Goal: Information Seeking & Learning: Understand process/instructions

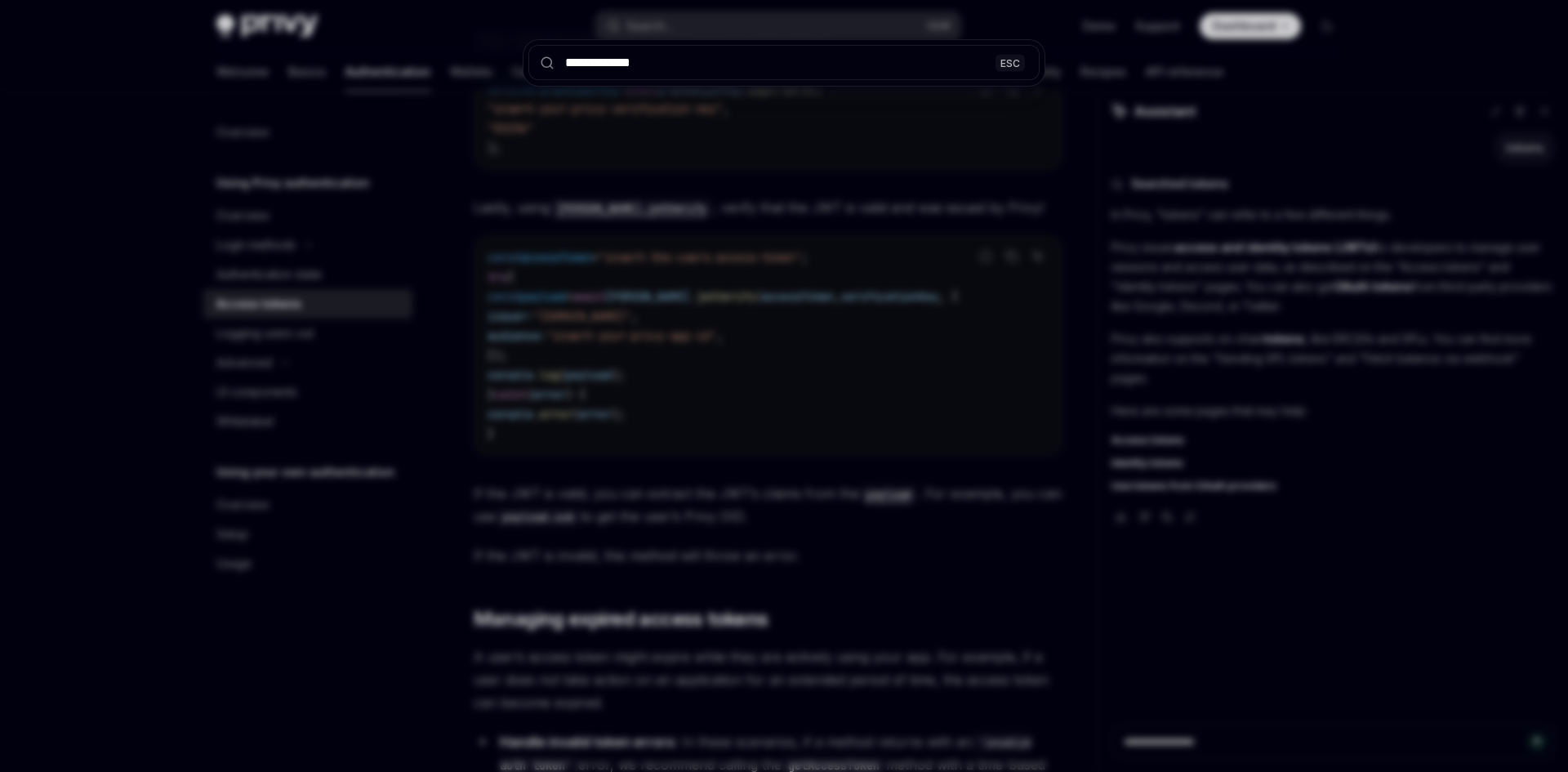
type input "**********"
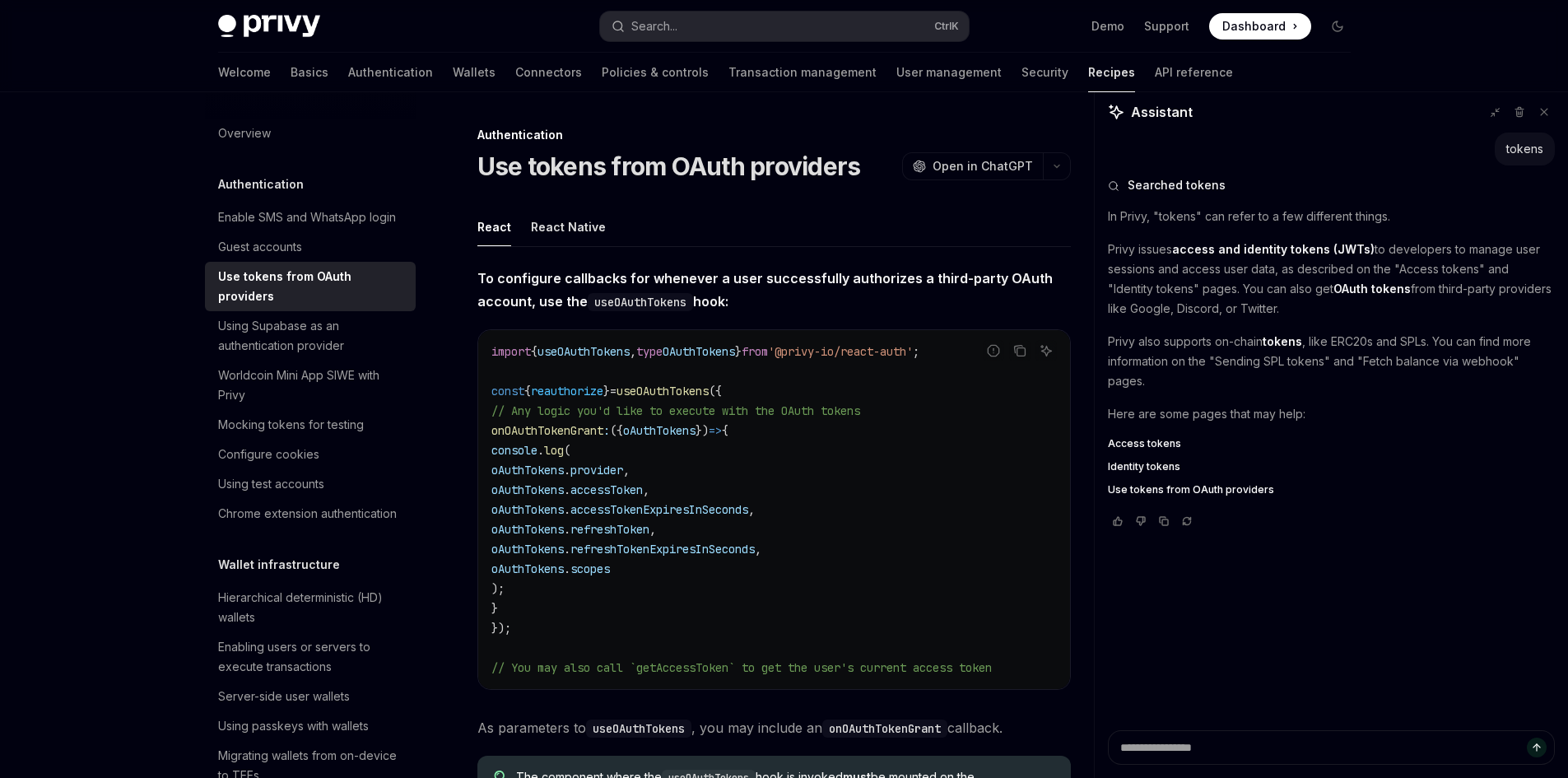
click at [944, 553] on code "import { useOAuthTokens , type OAuthTokens } from '@privy-io/react-auth' ; cons…" at bounding box center [775, 509] width 566 height 336
click at [691, 549] on span "refreshTokenExpiresInSeconds" at bounding box center [662, 549] width 185 height 15
click at [798, 536] on code "import { useOAuthTokens , type OAuthTokens } from '@privy-io/react-auth' ; cons…" at bounding box center [775, 509] width 566 height 336
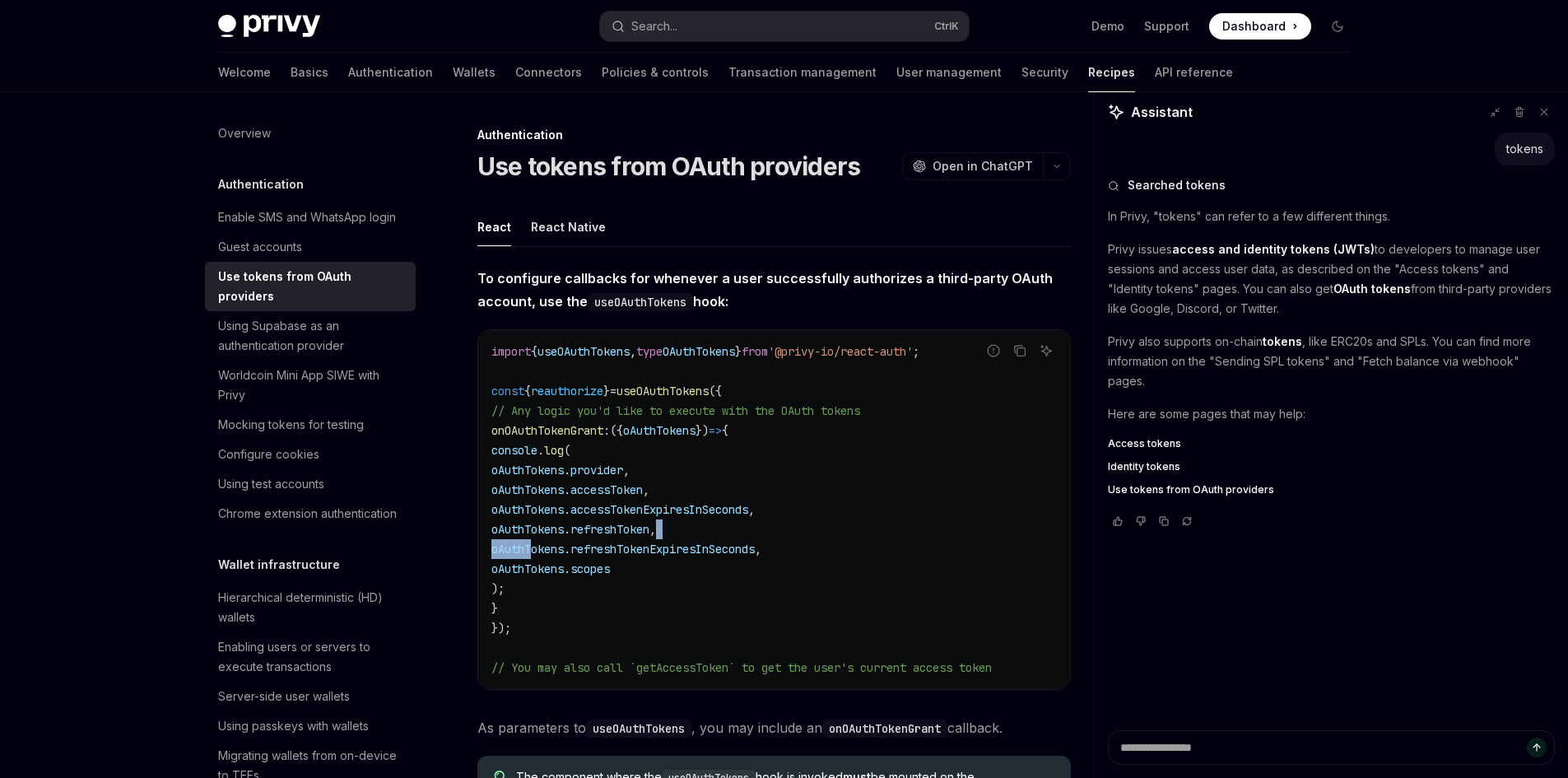
click at [798, 536] on code "import { useOAuthTokens , type OAuthTokens } from '@privy-io/react-auth' ; cons…" at bounding box center [775, 509] width 566 height 336
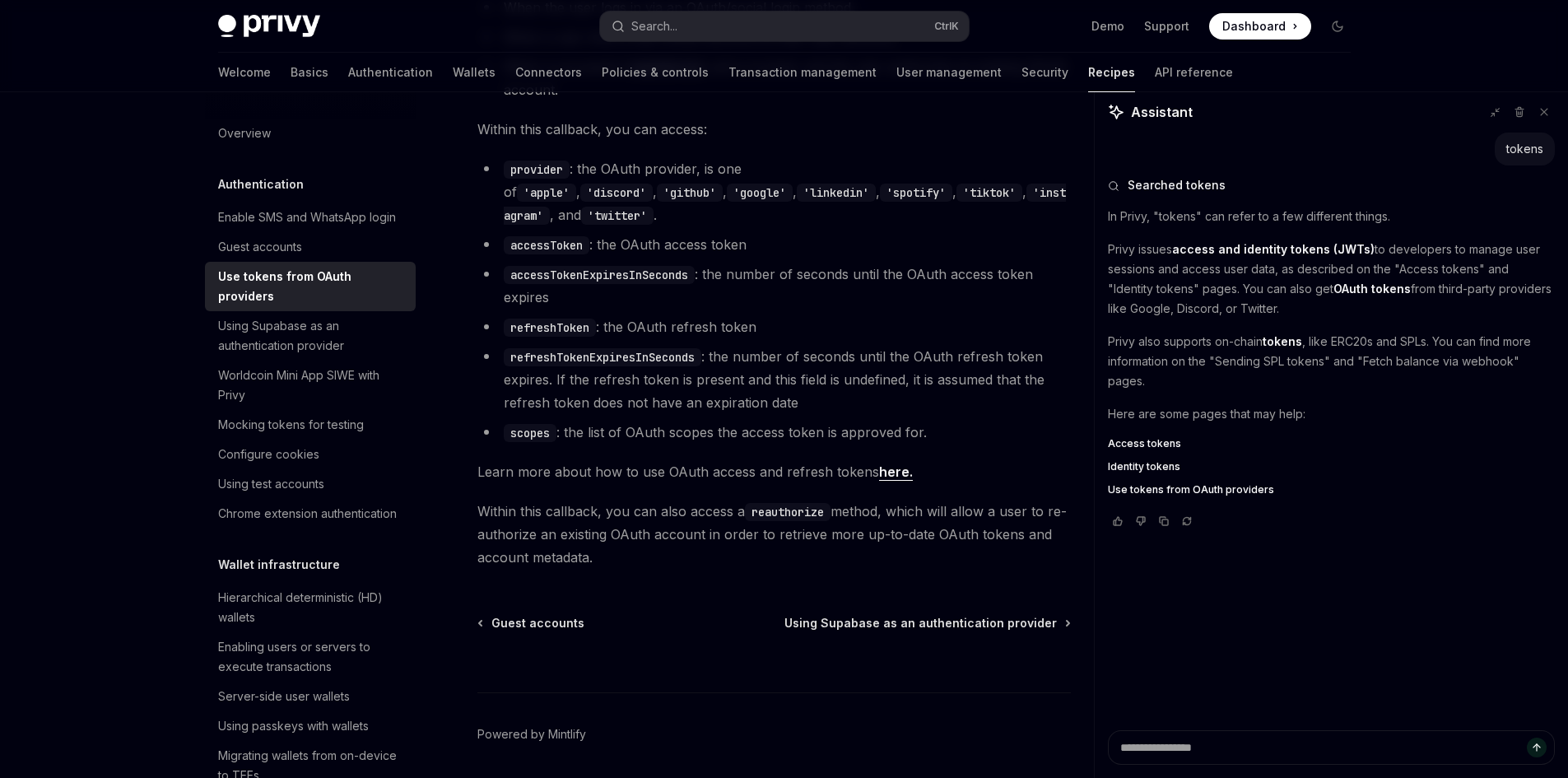
scroll to position [1021, 0]
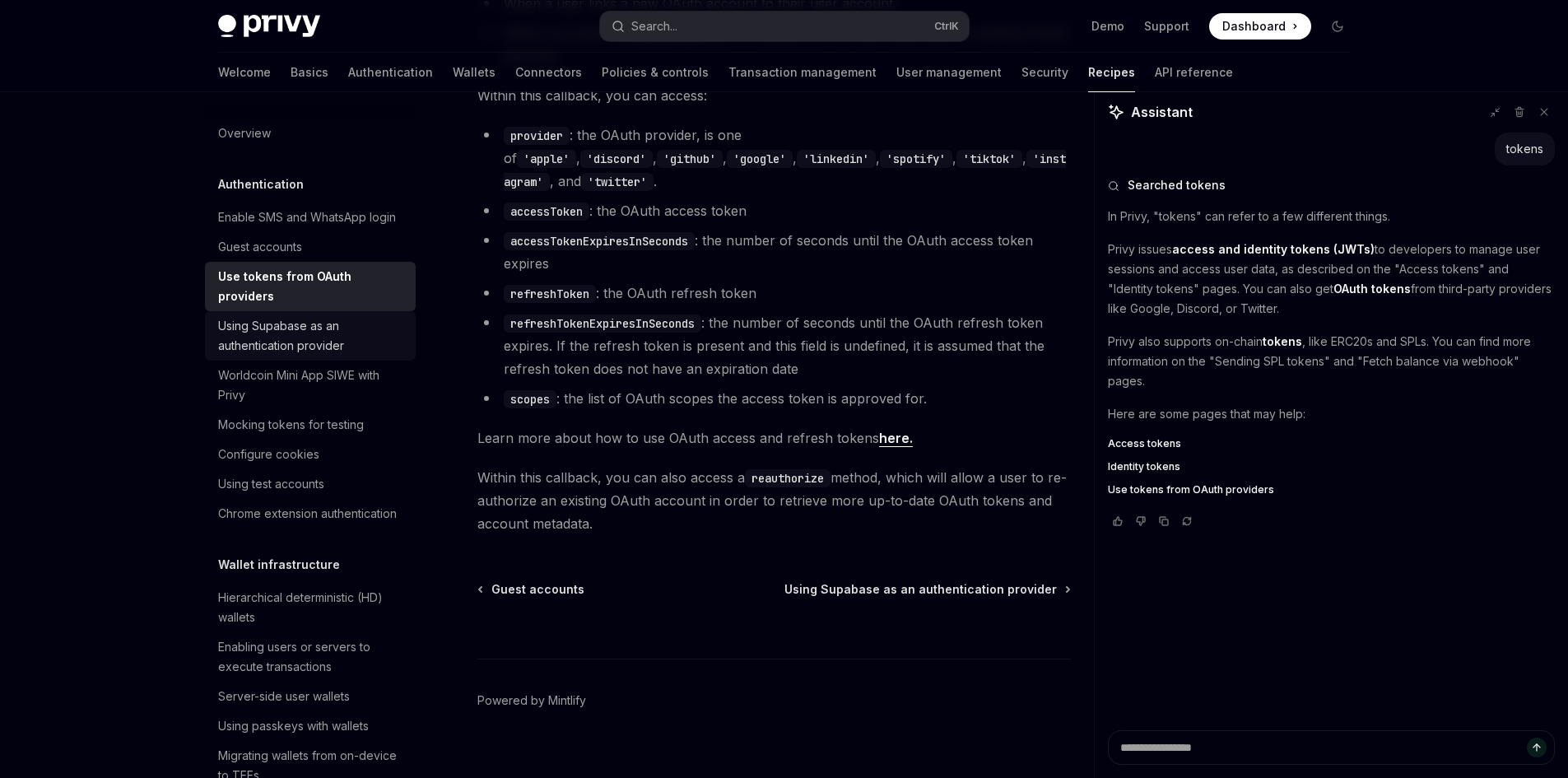
click at [336, 346] on div "Using Supabase as an authentication provider" at bounding box center [312, 336] width 188 height 40
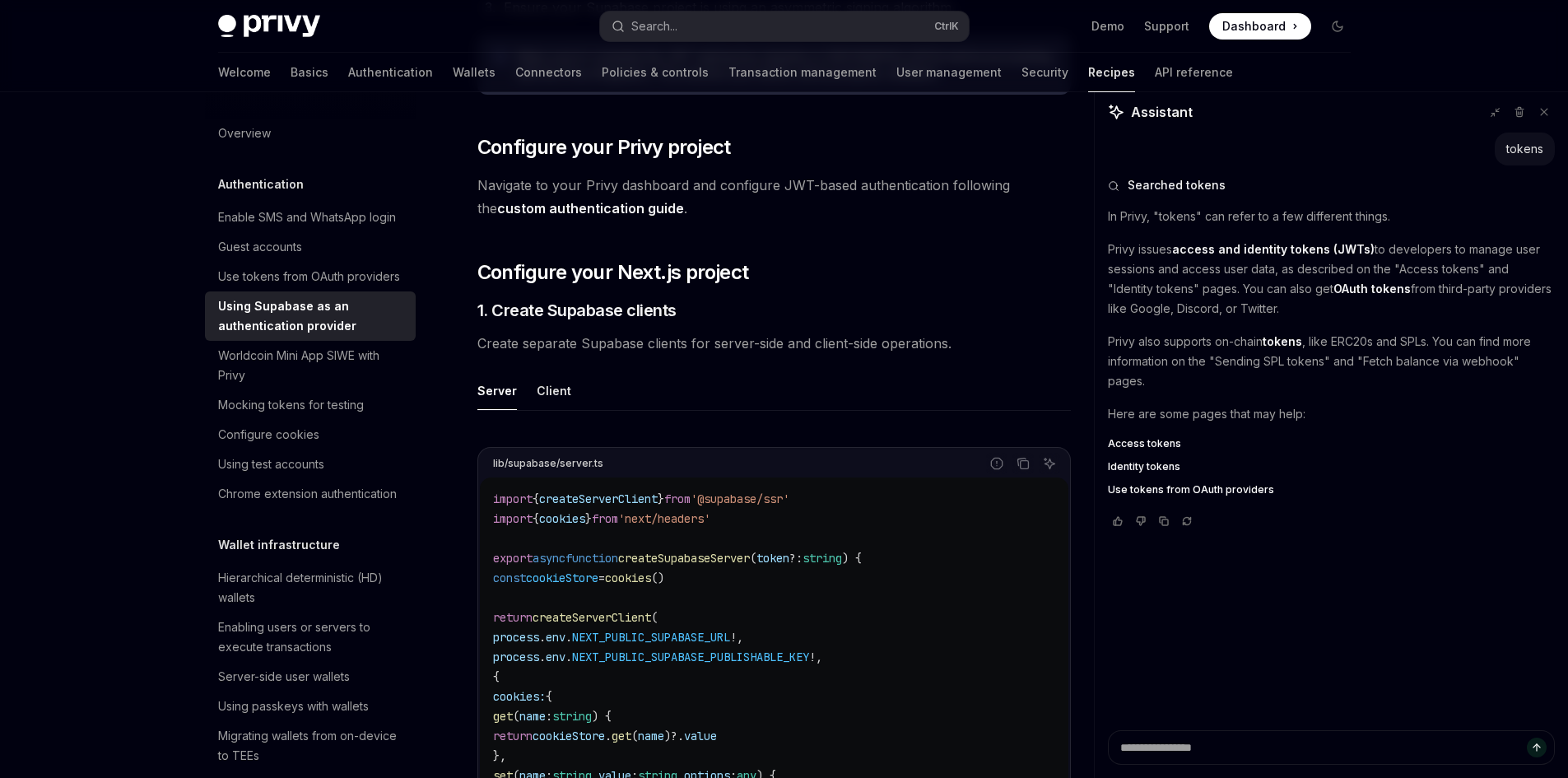
scroll to position [823, 0]
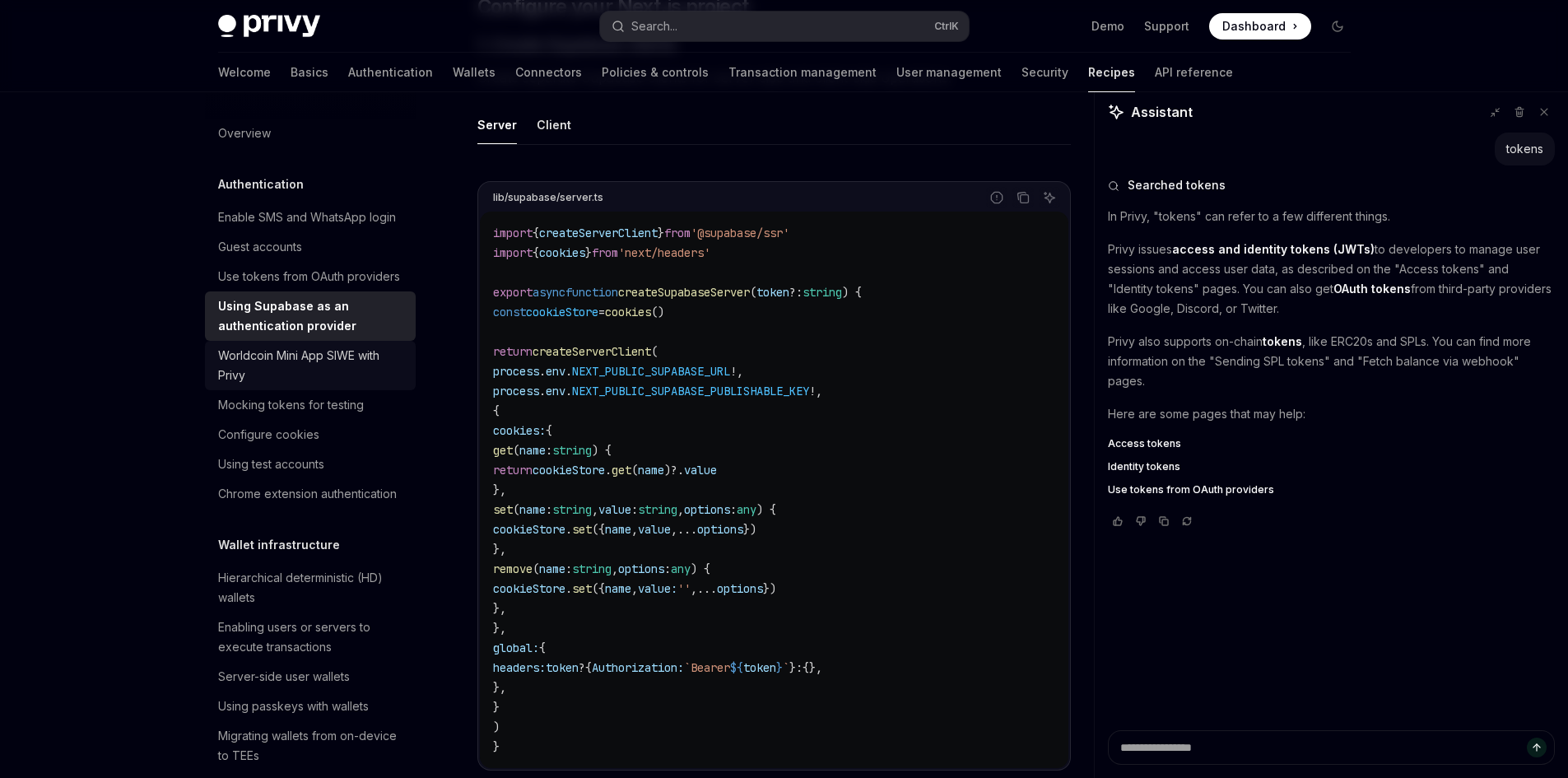
click at [349, 386] on div "Worldcoin Mini App SIWE with Privy" at bounding box center [312, 366] width 188 height 40
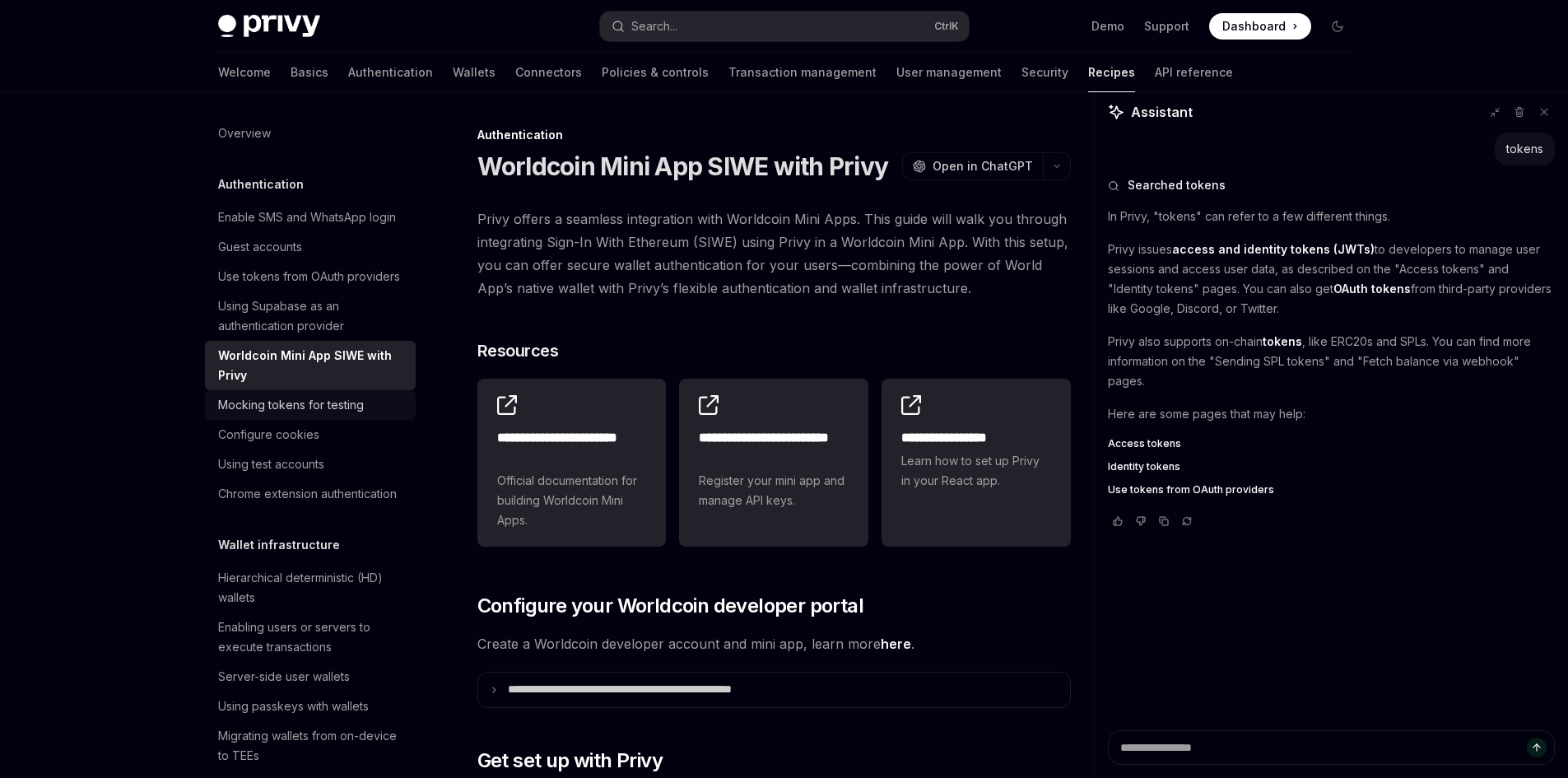
click at [361, 415] on div "Mocking tokens for testing" at bounding box center [291, 405] width 146 height 20
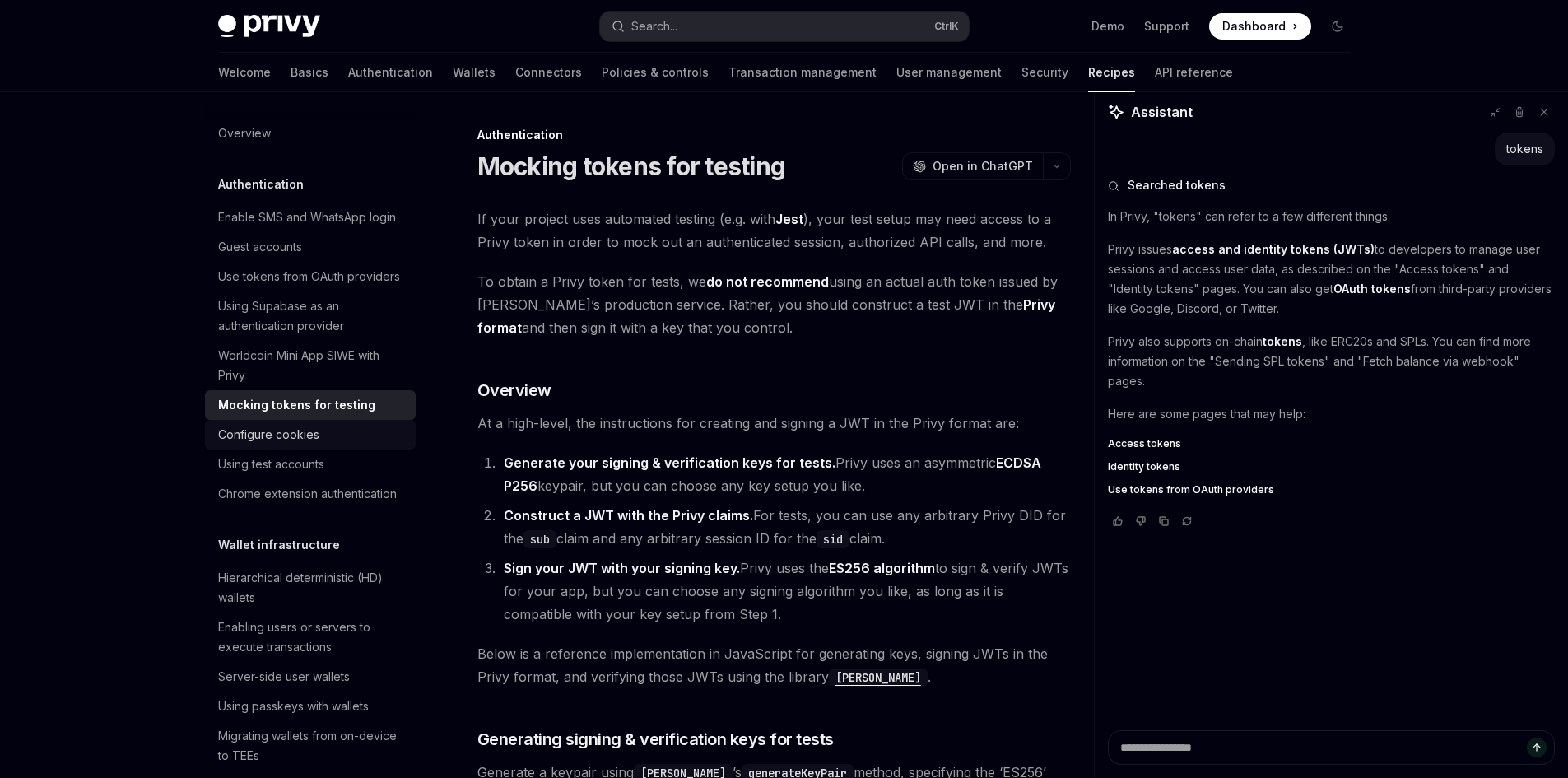
click at [355, 444] on div "Configure cookies" at bounding box center [312, 434] width 188 height 20
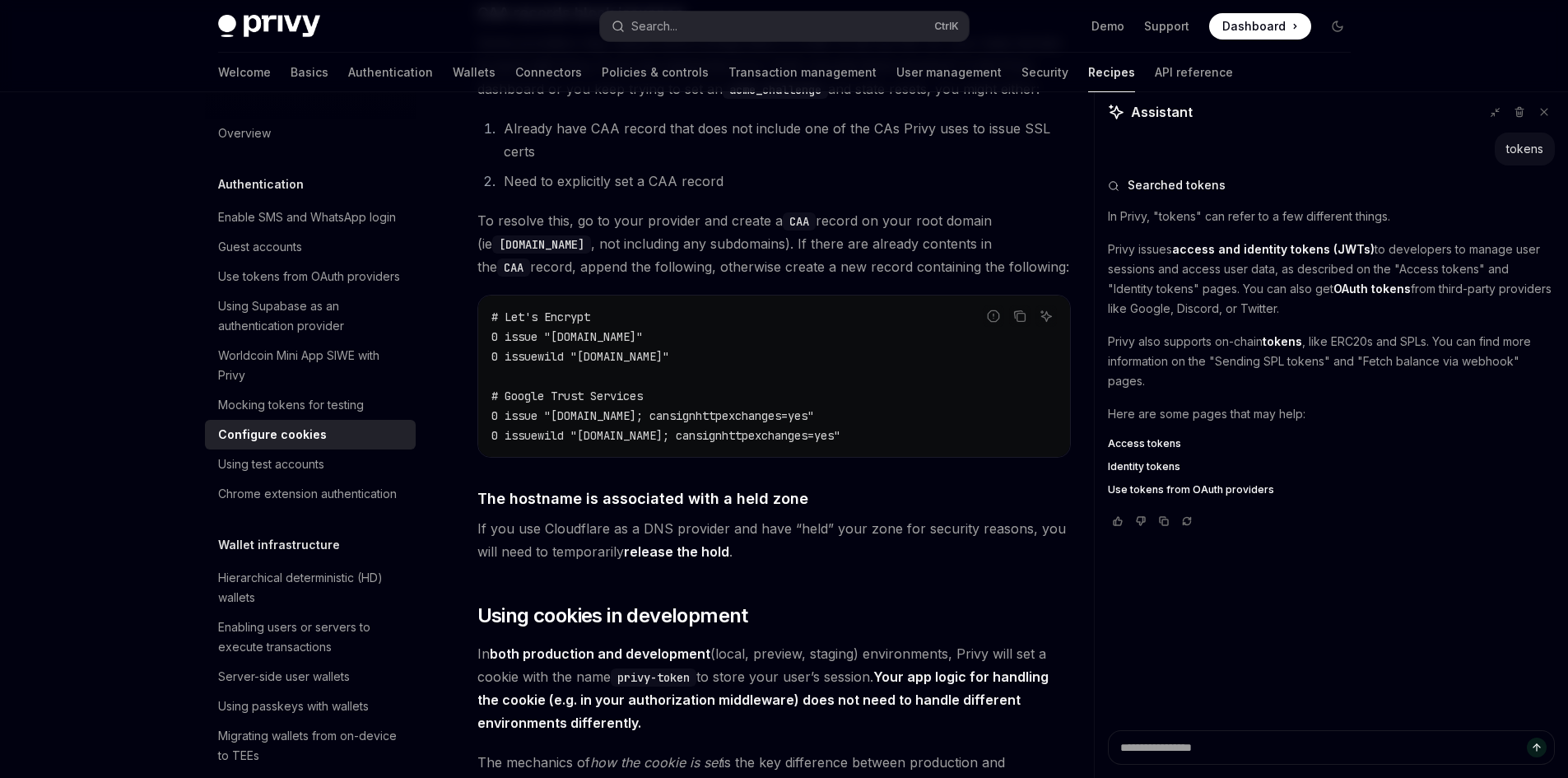
scroll to position [2551, 0]
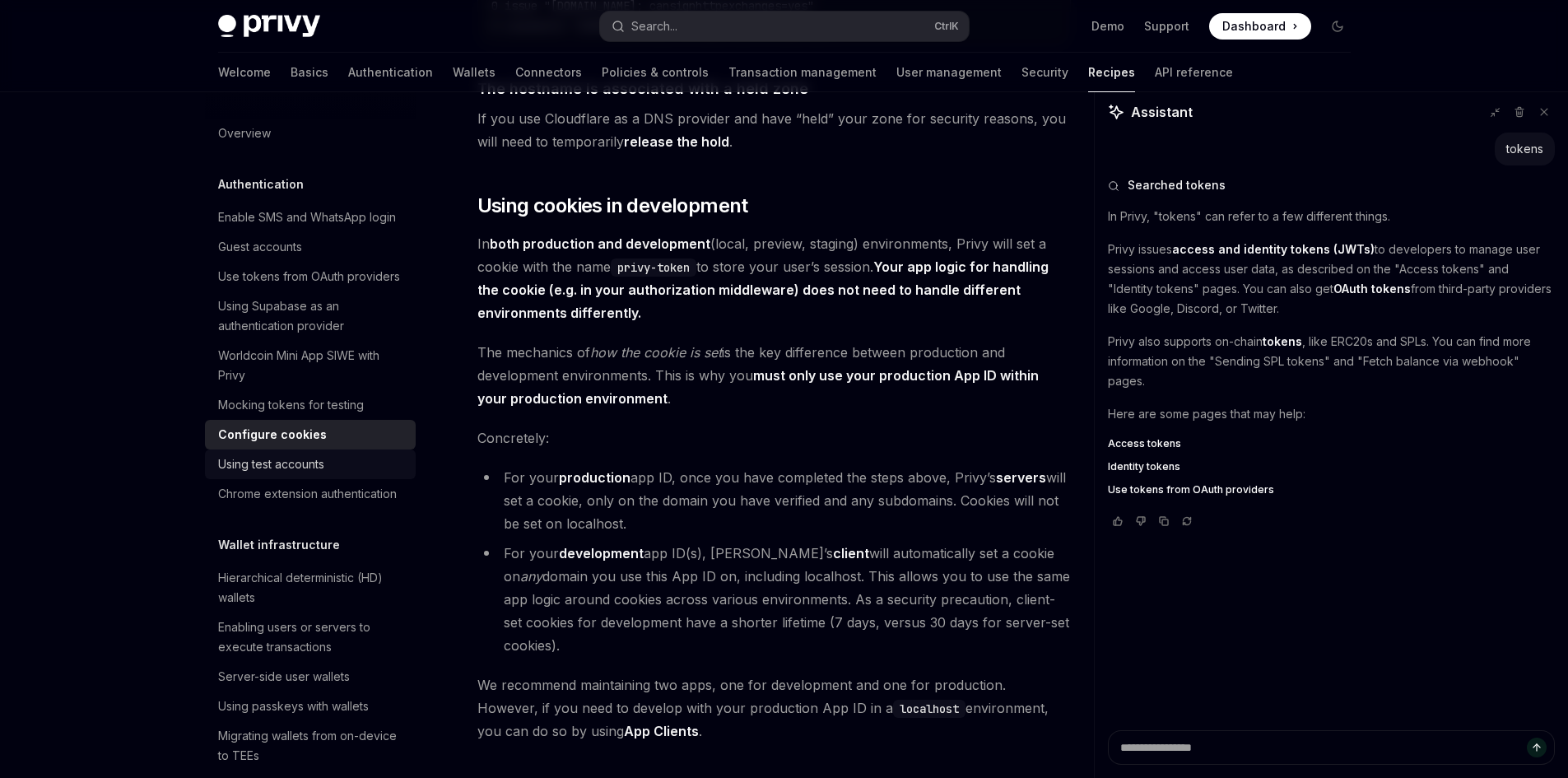
click at [333, 474] on div "Using test accounts" at bounding box center [312, 464] width 188 height 20
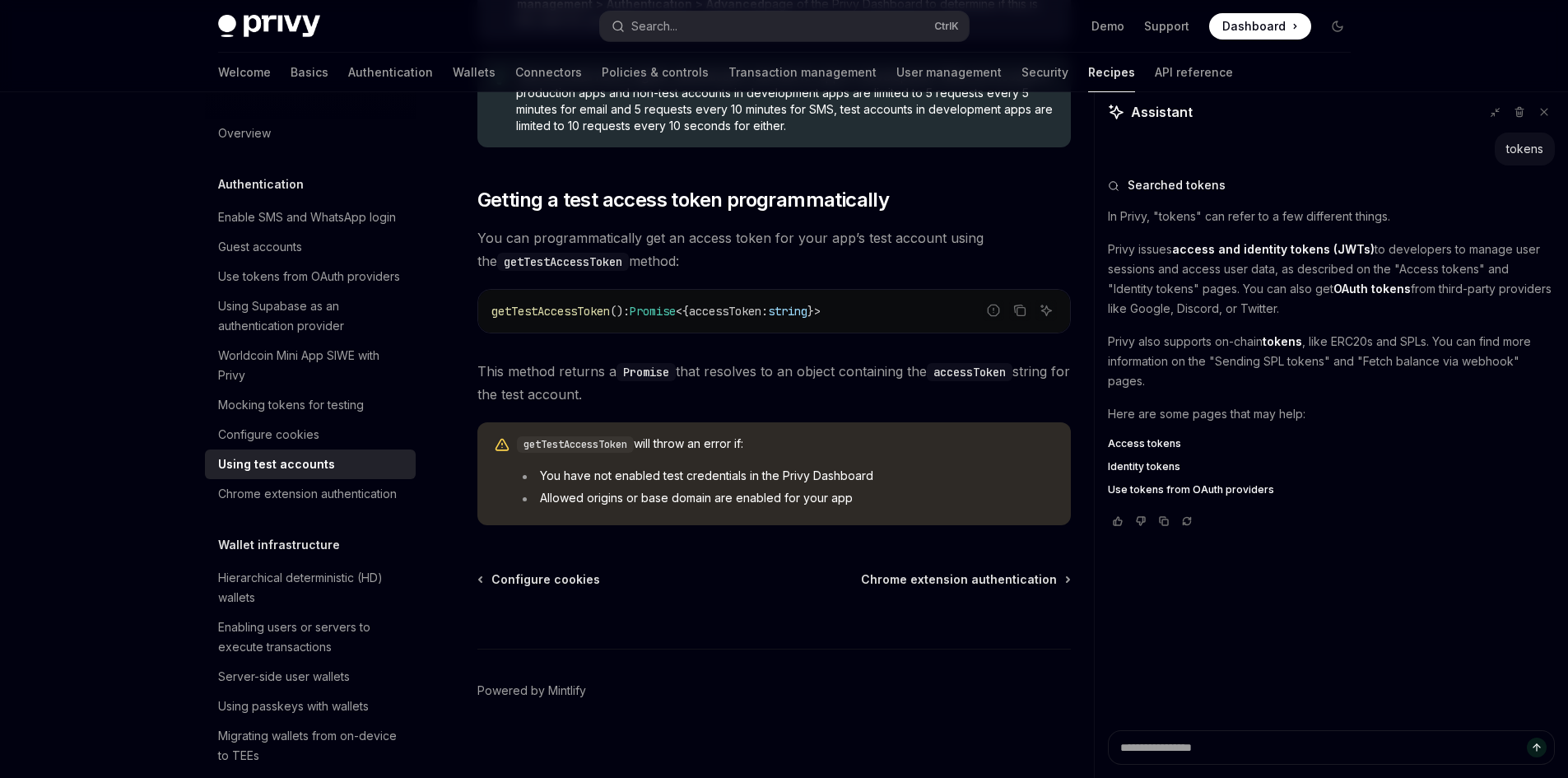
scroll to position [963, 0]
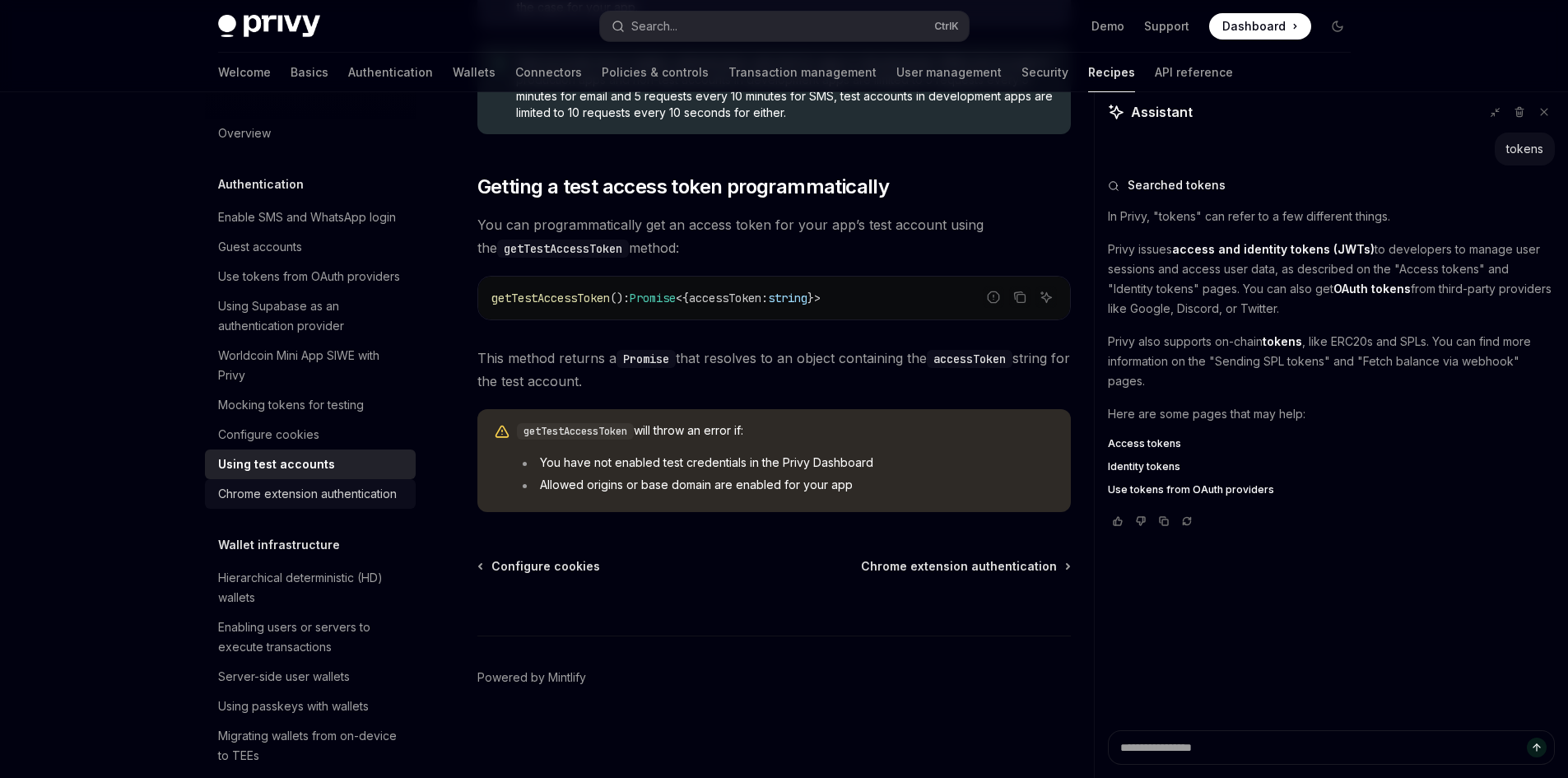
drag, startPoint x: 303, startPoint y: 518, endPoint x: 304, endPoint y: 530, distance: 12.0
click at [303, 509] on ul "Enable SMS and WhatsApp login Guest accounts Use tokens from OAuth providers Us…" at bounding box center [310, 355] width 210 height 306
click at [304, 504] on div "Chrome extension authentication" at bounding box center [307, 493] width 179 height 20
type textarea "*"
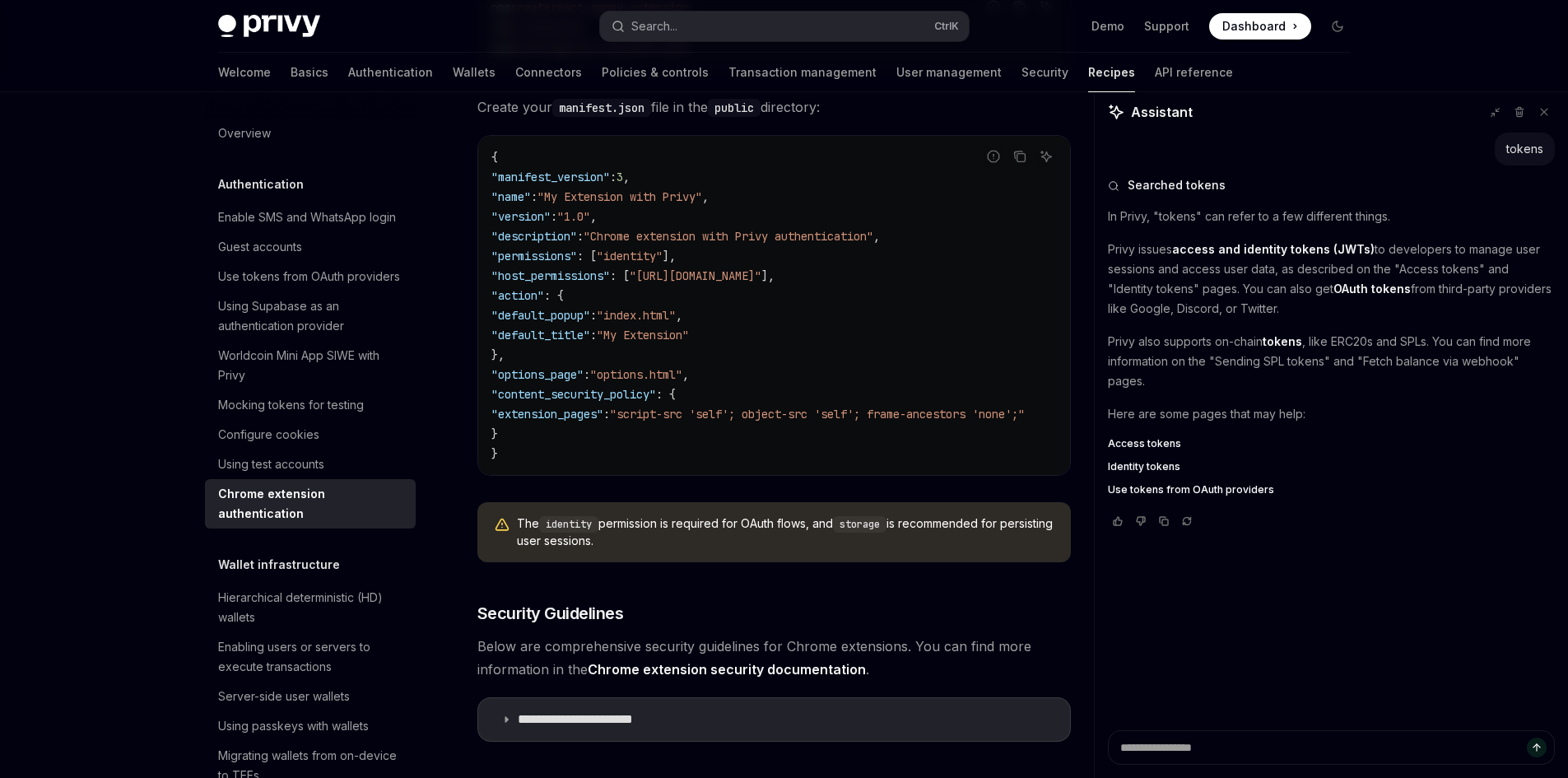
scroll to position [658, 0]
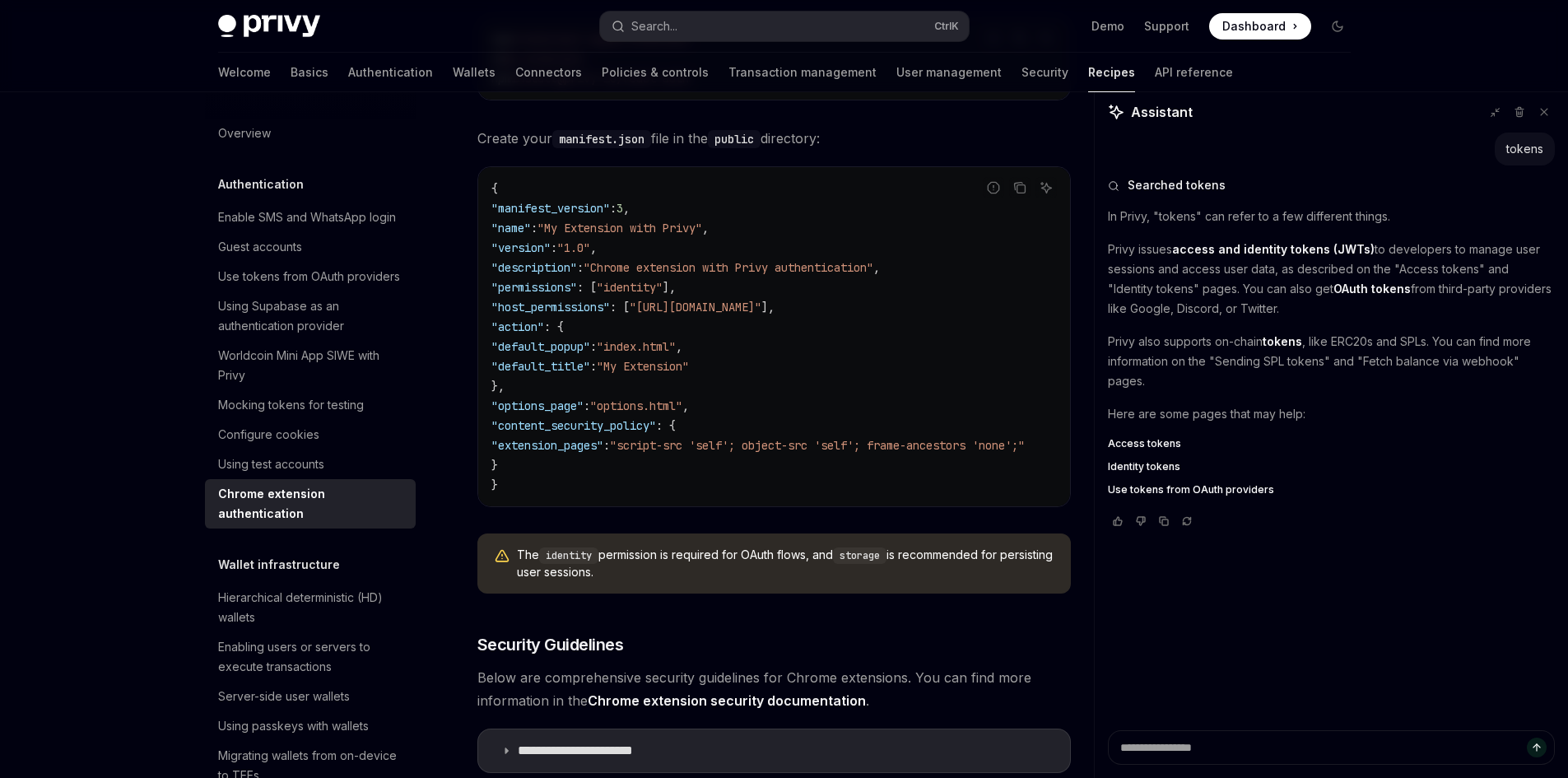
click at [1026, 336] on code "{ "manifest_version" : 3 , "name" : "My Extension with Privy" , "version" : "1.…" at bounding box center [778, 336] width 573 height 316
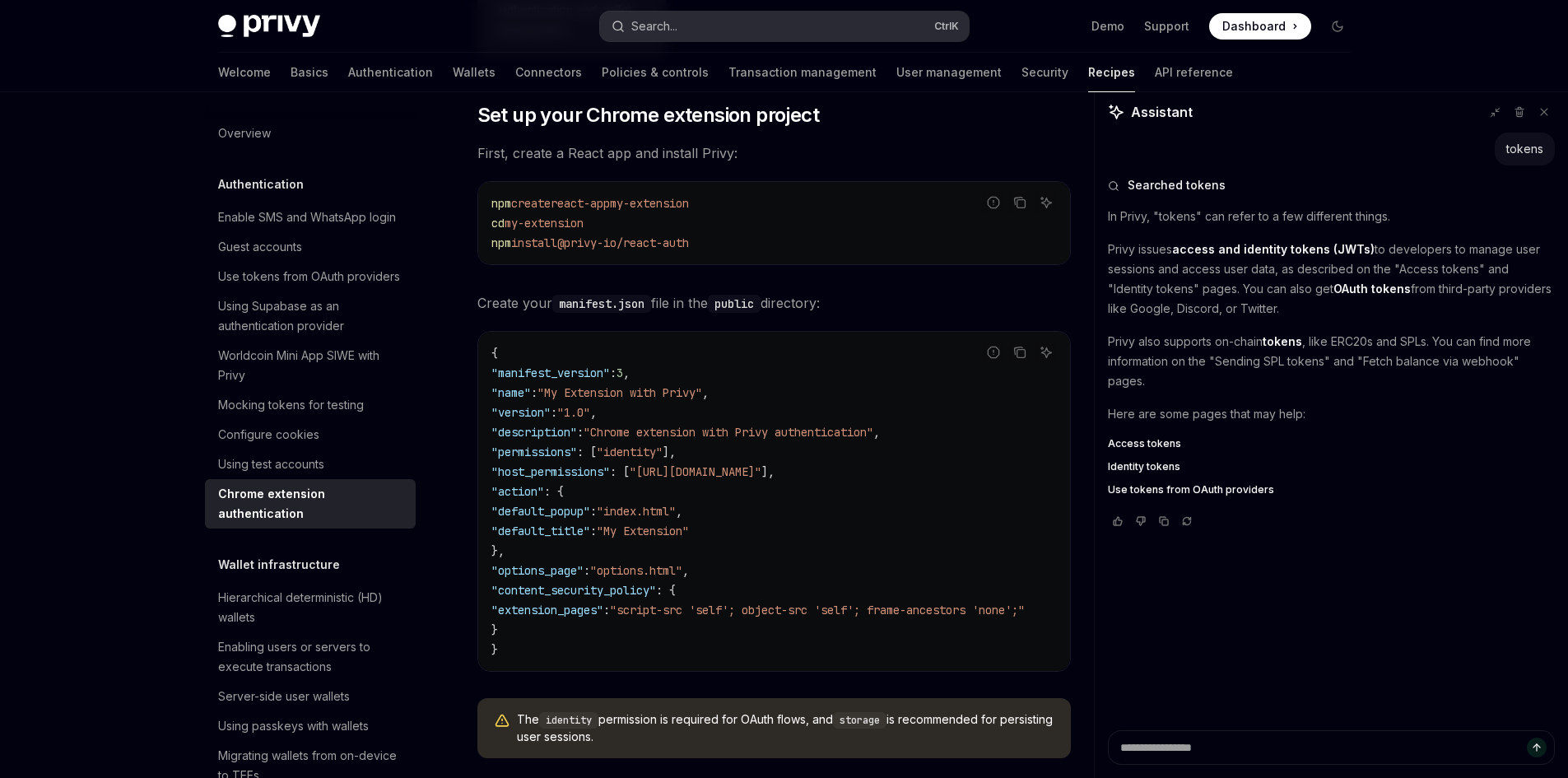
click at [746, 40] on button "Search... Ctrl K" at bounding box center [785, 26] width 369 height 29
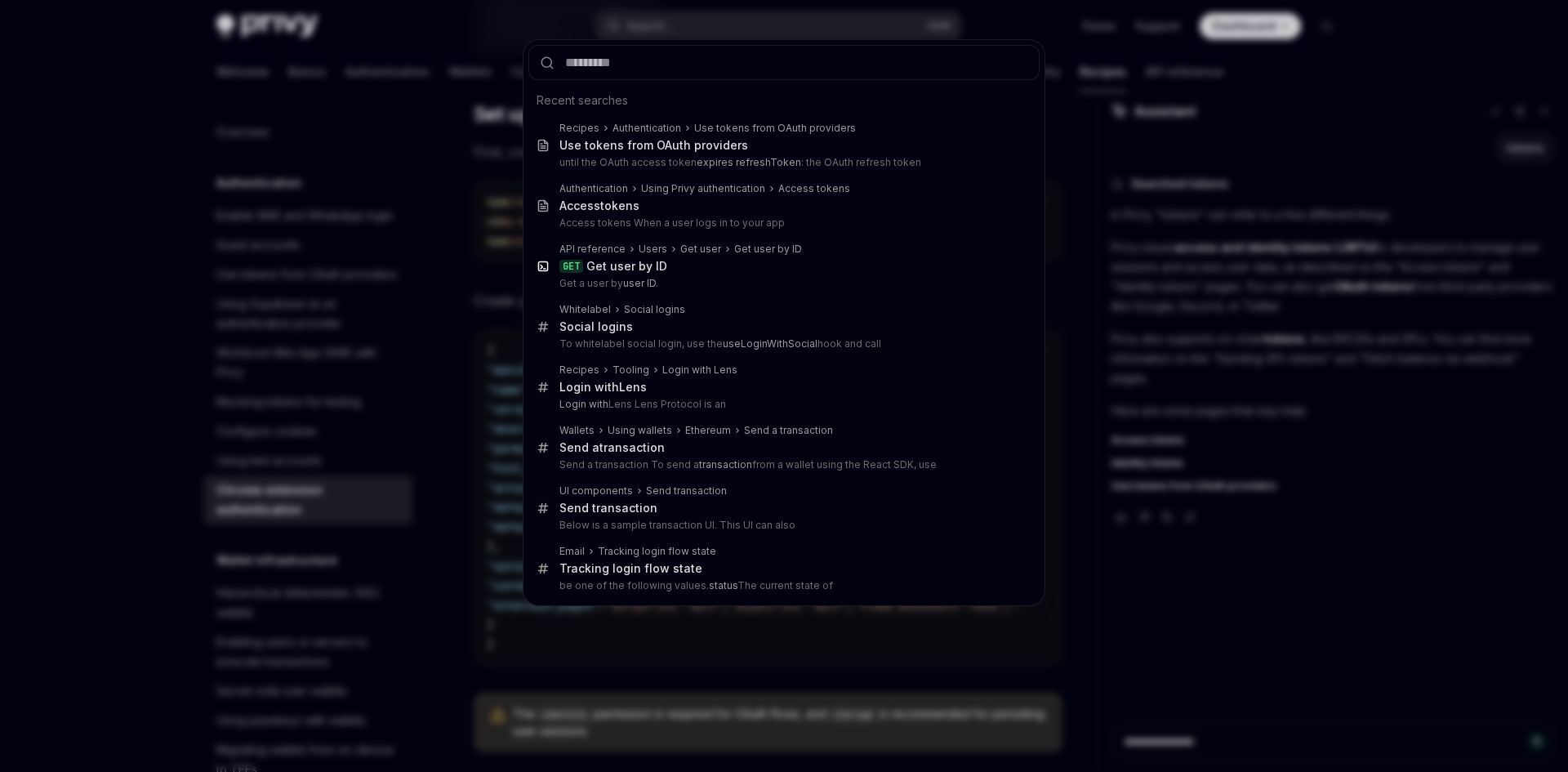
click at [758, 28] on div "Recent searches Recipes Authentication Use tokens from OAuth providers Use toke…" at bounding box center [784, 386] width 1568 height 772
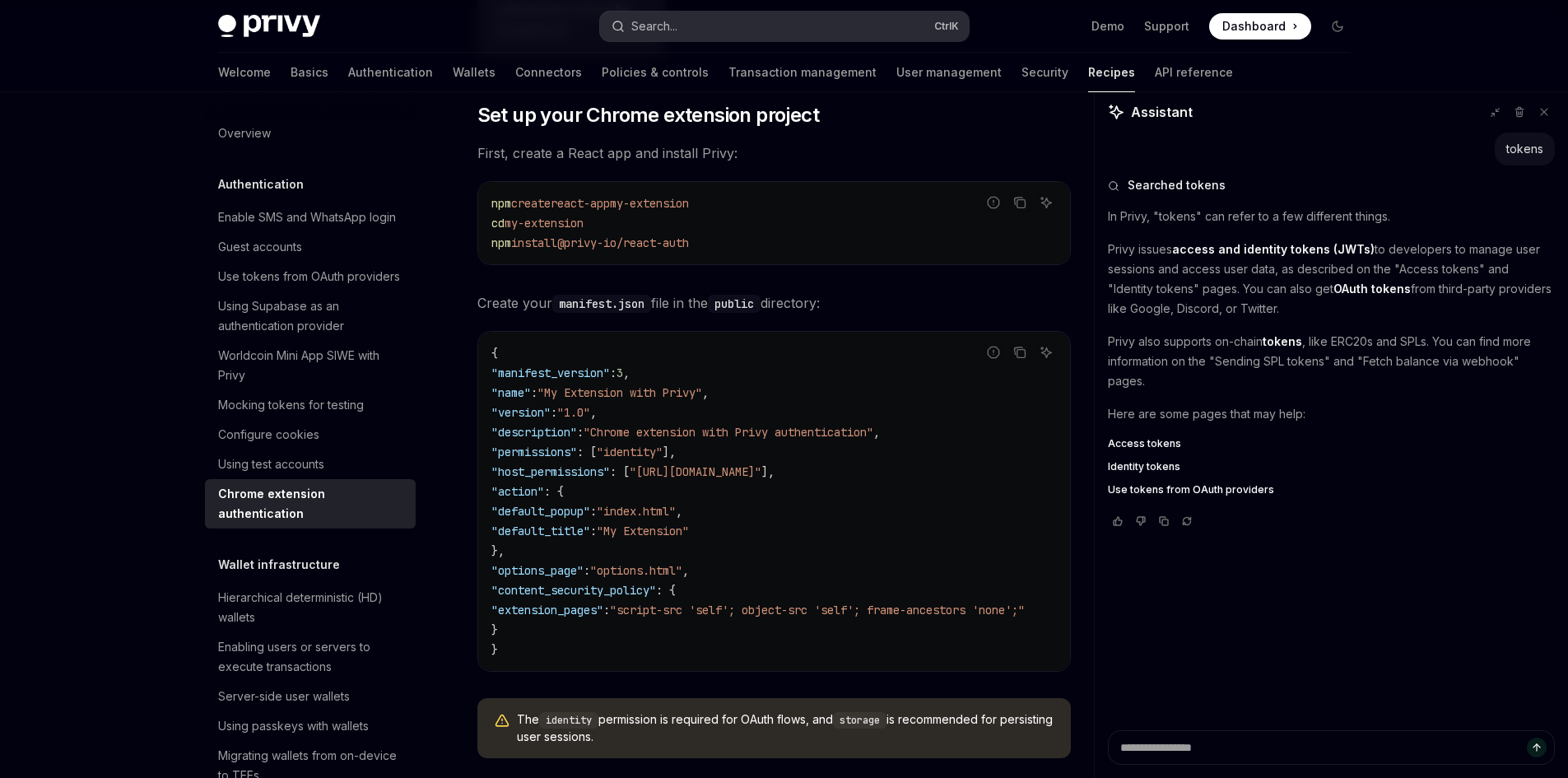
click at [733, 34] on button "Search... Ctrl K" at bounding box center [785, 26] width 369 height 29
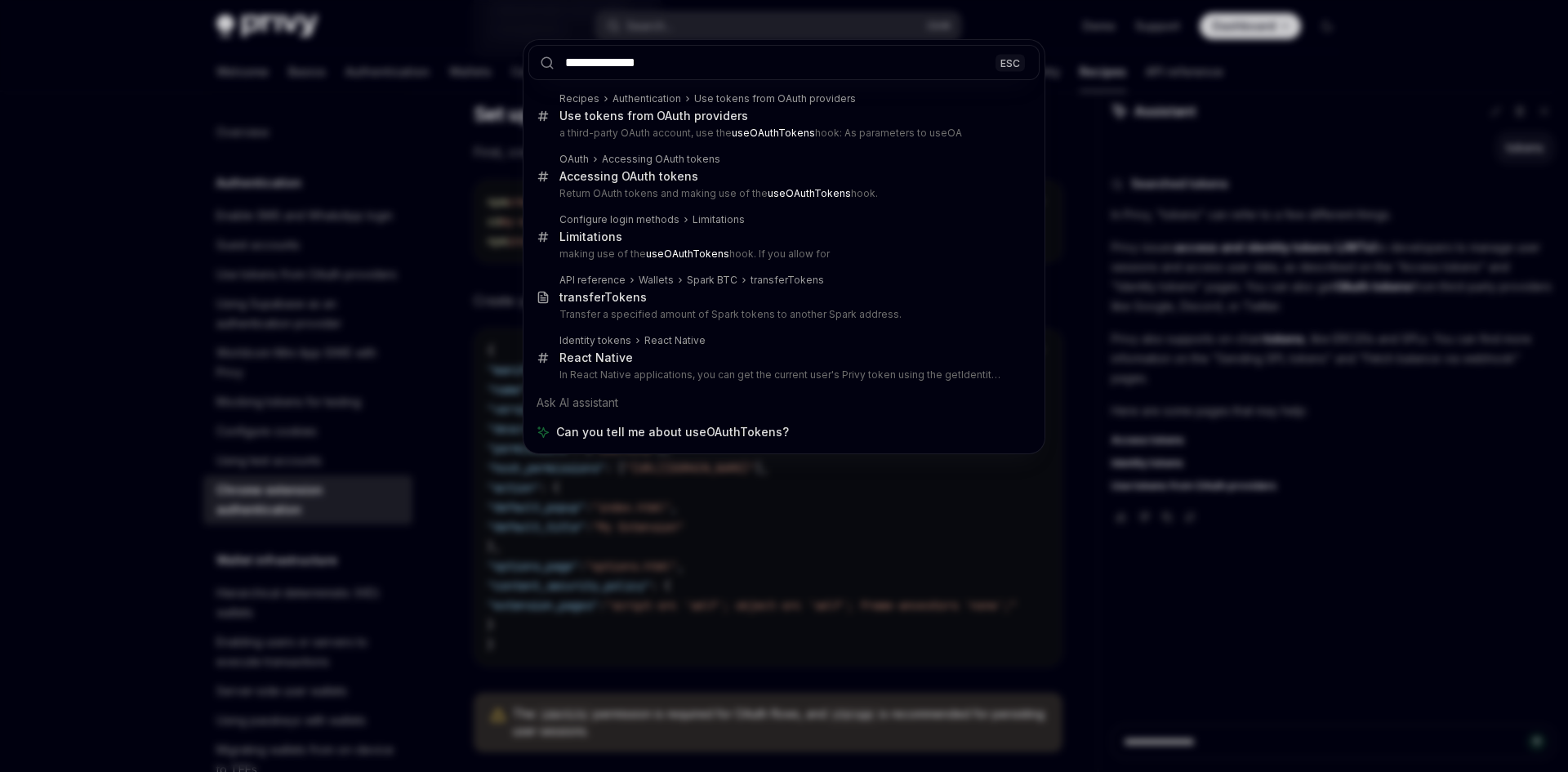
type input "**********"
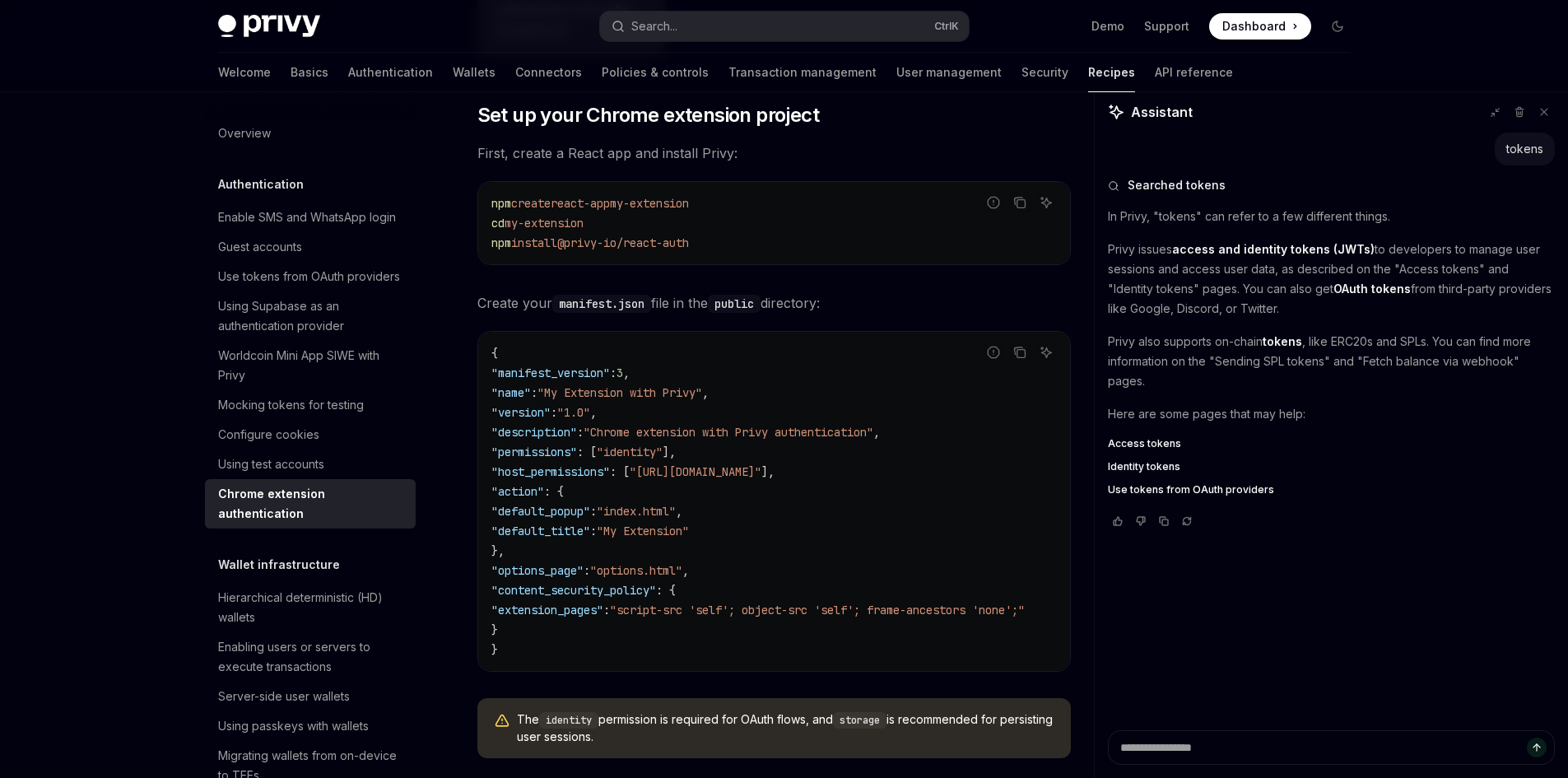
type textarea "*"
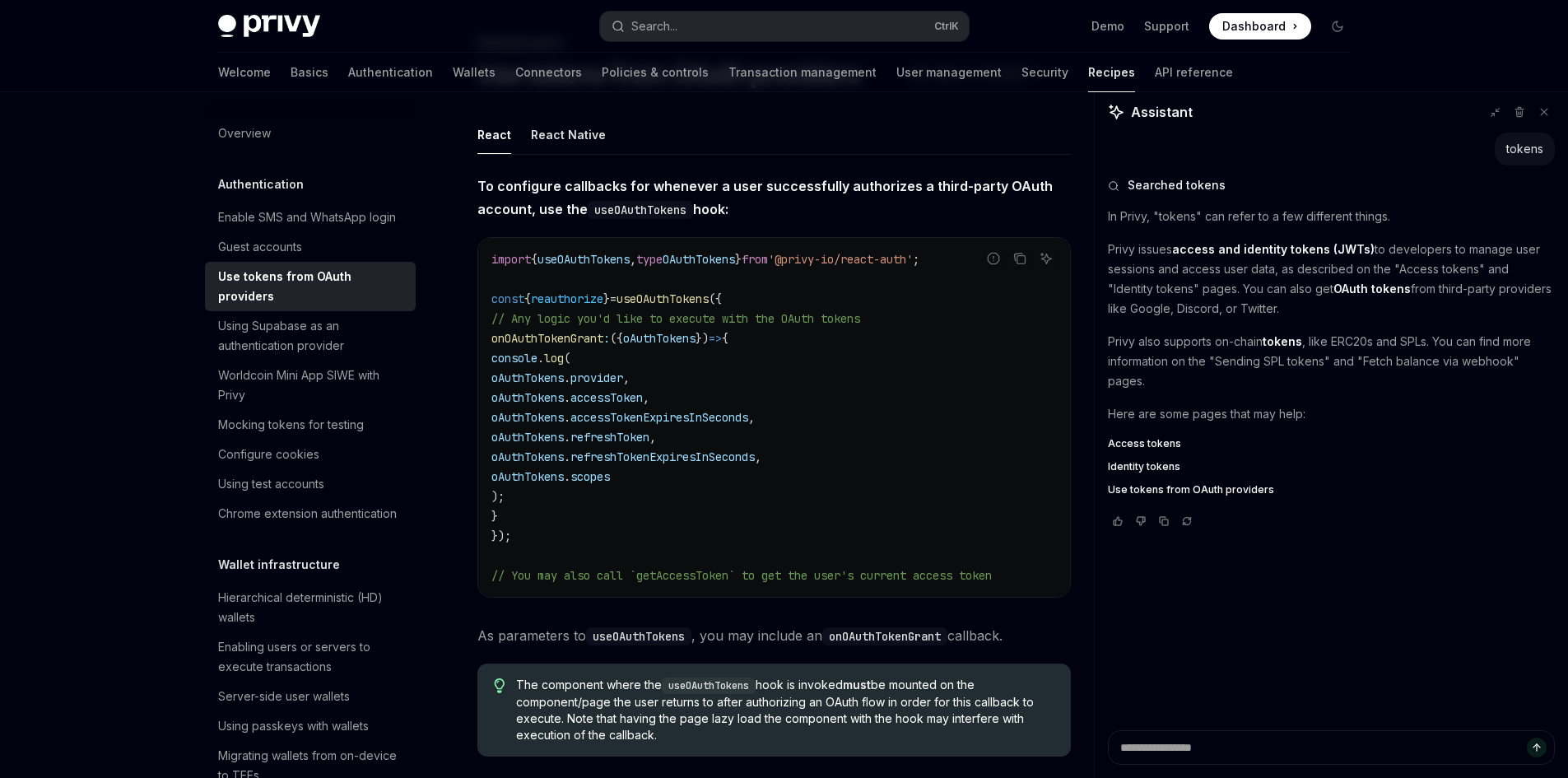
click at [623, 374] on span "provider" at bounding box center [596, 377] width 53 height 15
click at [659, 386] on code "import { useOAuthTokens , type OAuthTokens } from '@privy-io/react-auth' ; cons…" at bounding box center [775, 417] width 566 height 336
click at [705, 405] on code "import { useOAuthTokens , type OAuthTokens } from '@privy-io/react-auth' ; cons…" at bounding box center [775, 417] width 566 height 336
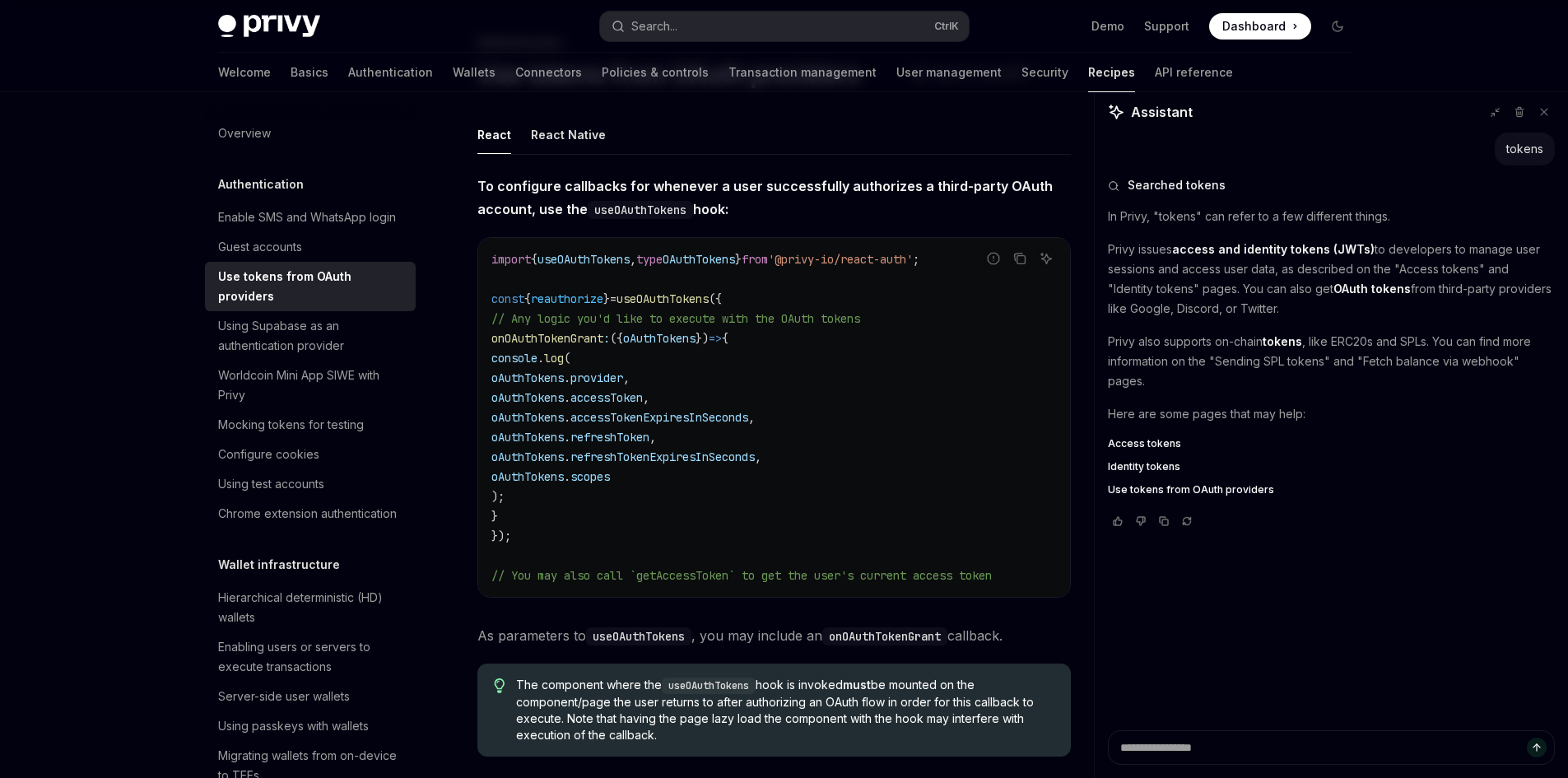
click at [706, 411] on span "accessTokenExpiresInSeconds" at bounding box center [659, 417] width 178 height 15
click at [649, 439] on span "refreshToken" at bounding box center [610, 436] width 79 height 15
click at [684, 450] on span "refreshTokenExpiresInSeconds" at bounding box center [662, 456] width 185 height 15
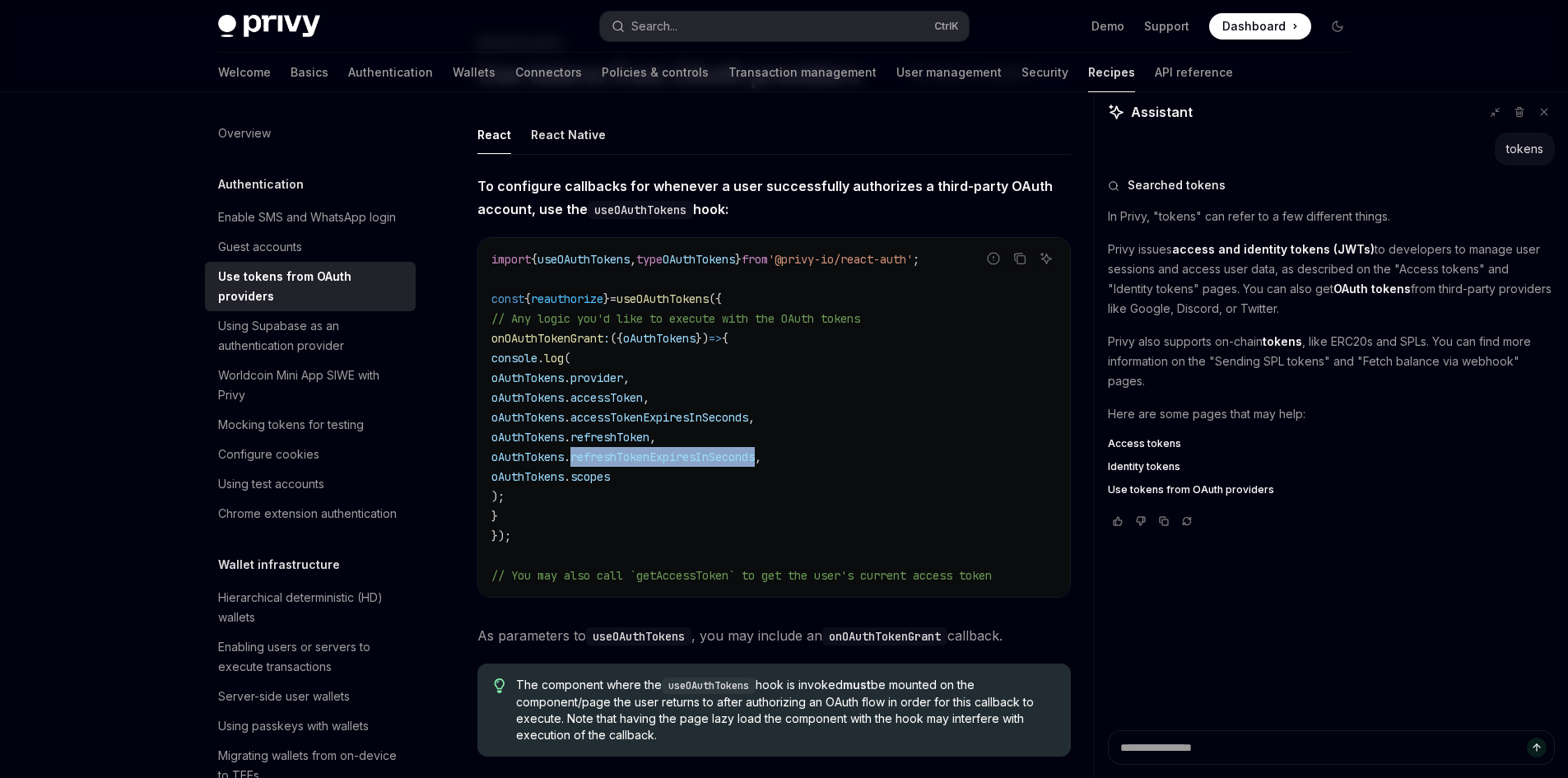
drag, startPoint x: 684, startPoint y: 450, endPoint x: 644, endPoint y: 467, distance: 43.5
click at [684, 453] on span "refreshTokenExpiresInSeconds" at bounding box center [662, 456] width 185 height 15
click at [610, 472] on span "scopes" at bounding box center [590, 476] width 40 height 15
click at [755, 450] on span "refreshTokenExpiresInSeconds" at bounding box center [662, 456] width 185 height 15
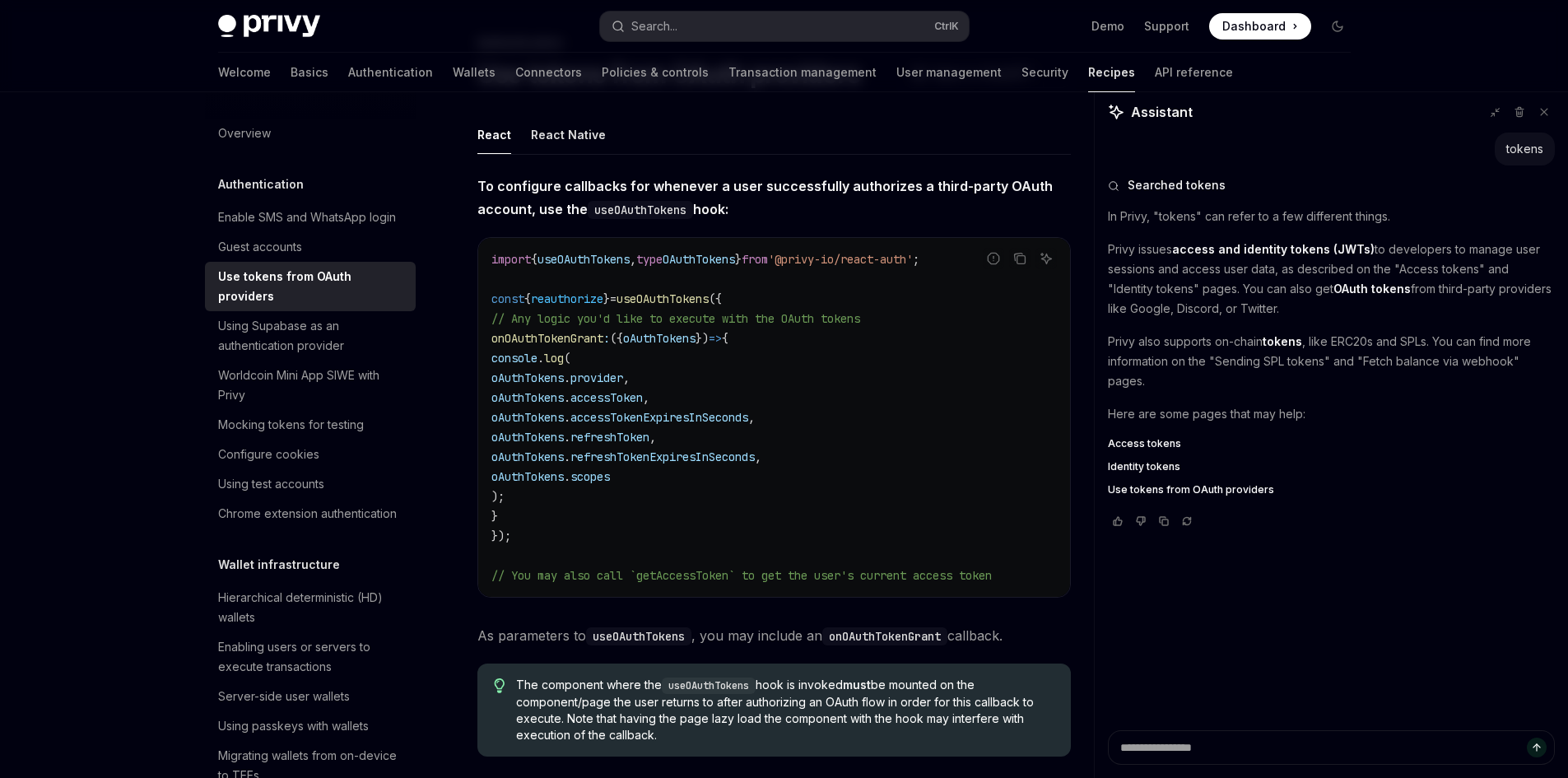
click at [668, 447] on code "import { useOAuthTokens , type OAuthTokens } from '@privy-io/react-auth' ; cons…" at bounding box center [775, 417] width 566 height 336
click at [864, 427] on code "import { useOAuthTokens , type OAuthTokens } from '@privy-io/react-auth' ; cons…" at bounding box center [775, 417] width 566 height 336
click at [703, 572] on span "// You may also call `getAccessToken` to get the user's current access token" at bounding box center [742, 574] width 500 height 15
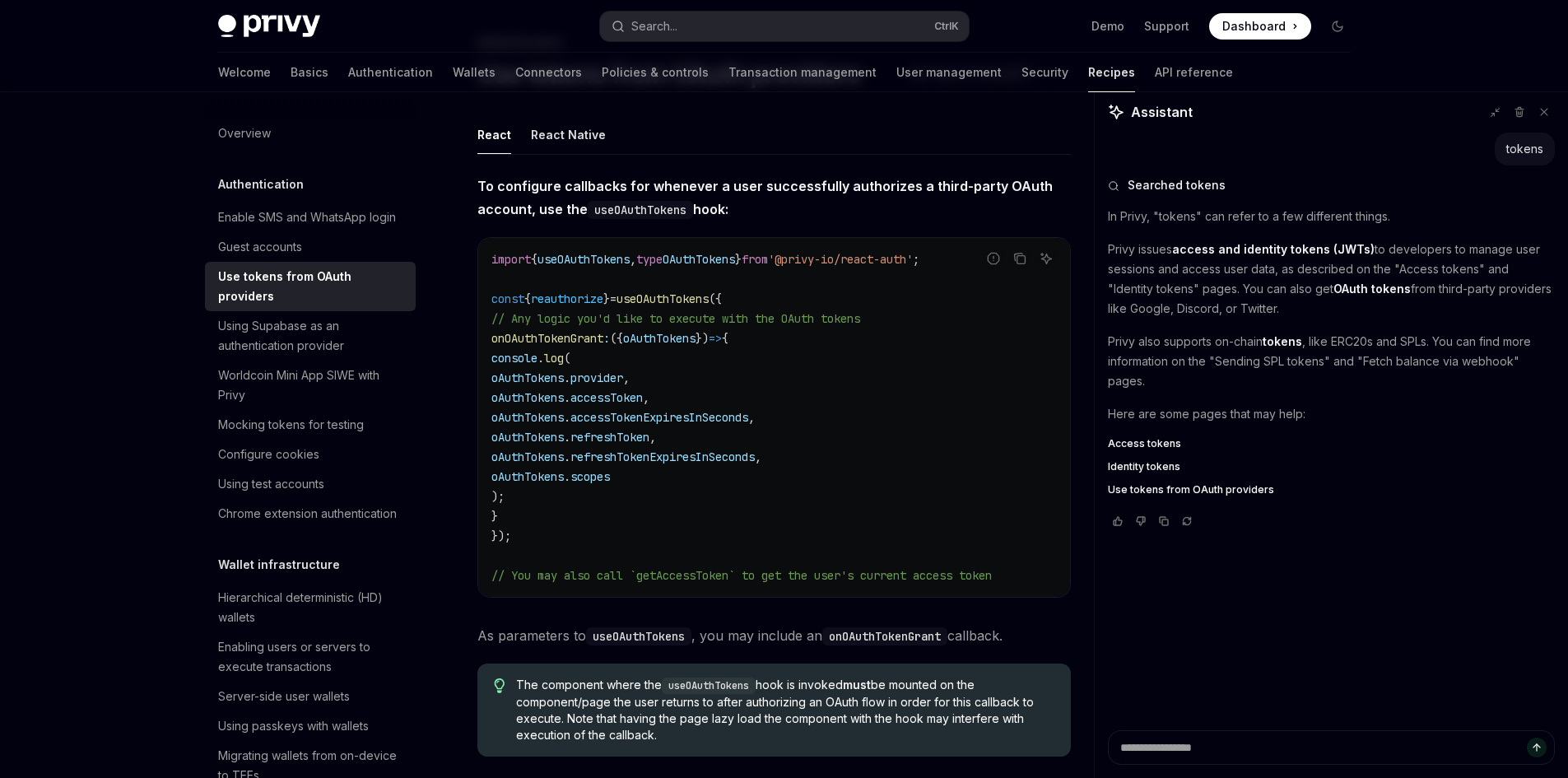
click at [789, 569] on span "// You may also call `getAccessToken` to get the user's current access token" at bounding box center [742, 574] width 500 height 15
click at [856, 568] on span "// You may also call `getAccessToken` to get the user's current access token" at bounding box center [742, 574] width 500 height 15
click at [918, 568] on span "// You may also call `getAccessToken` to get the user's current access token" at bounding box center [742, 574] width 500 height 15
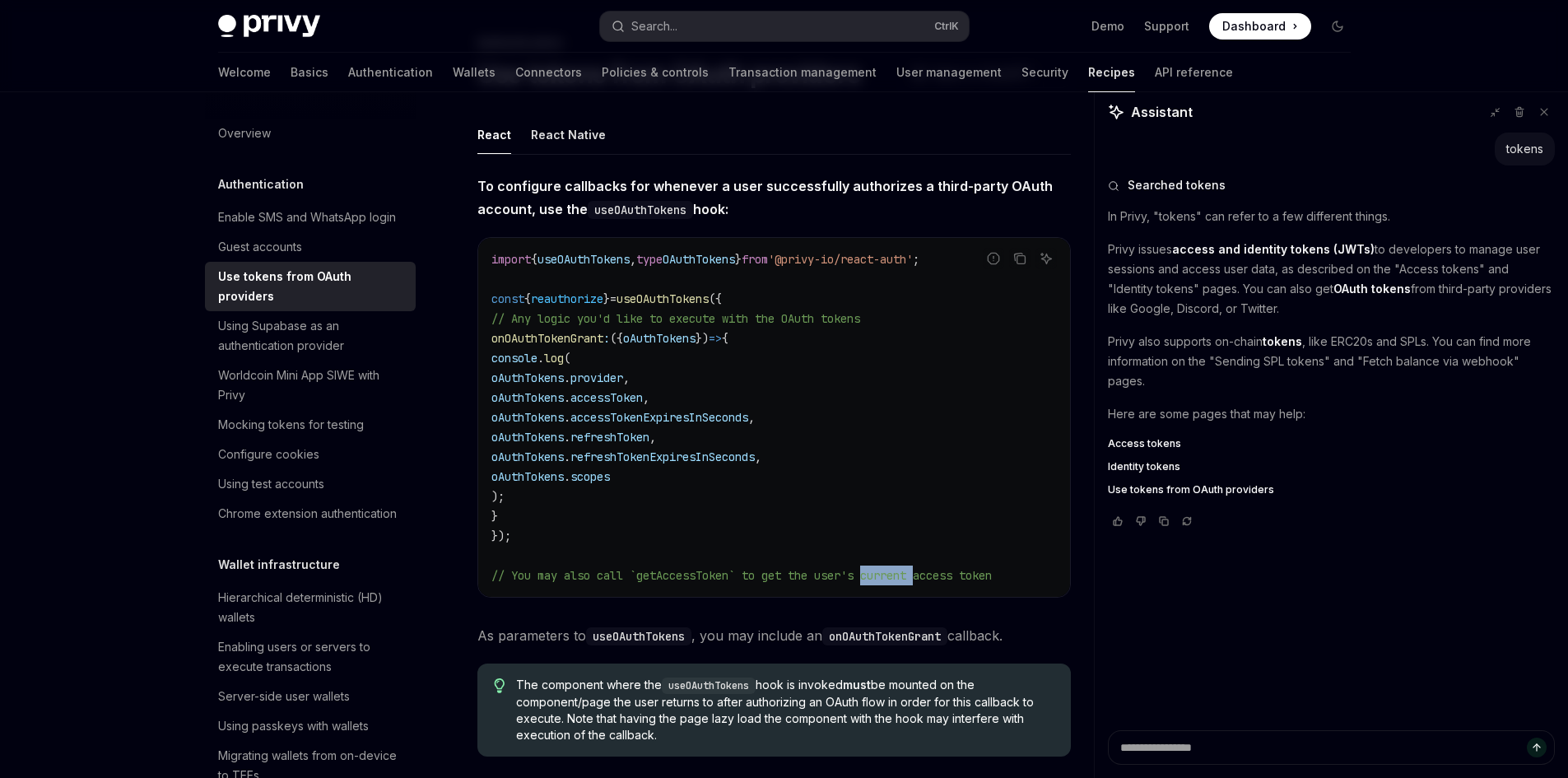
click at [918, 568] on span "// You may also call `getAccessToken` to get the user's current access token" at bounding box center [742, 574] width 500 height 15
click at [968, 567] on code "import { useOAuthTokens , type OAuthTokens } from '@privy-io/react-auth' ; cons…" at bounding box center [775, 417] width 566 height 336
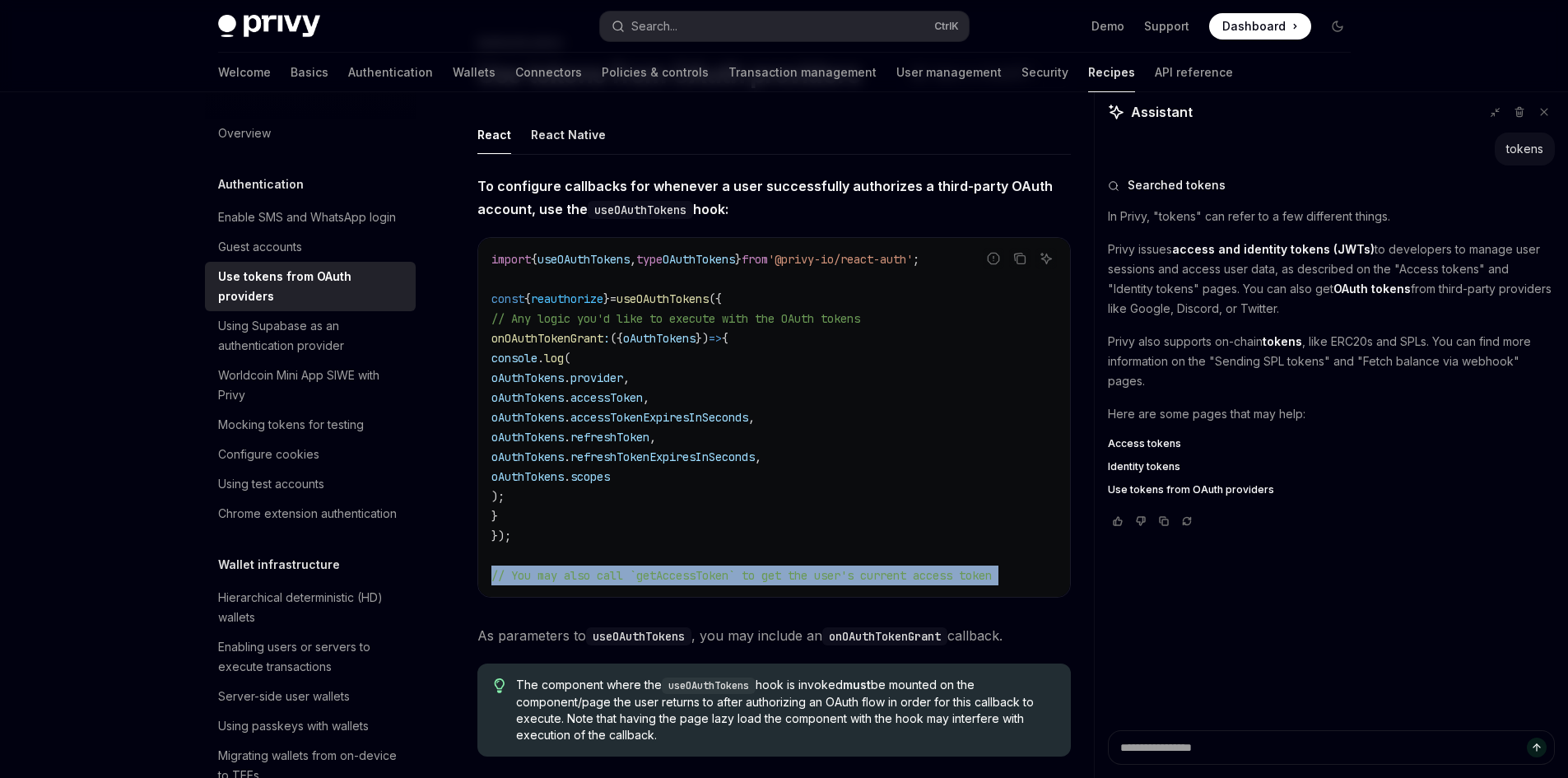
click at [968, 567] on code "import { useOAuthTokens , type OAuthTokens } from '@privy-io/react-auth' ; cons…" at bounding box center [775, 417] width 566 height 336
click at [885, 566] on code "import { useOAuthTokens , type OAuthTokens } from '@privy-io/react-auth' ; cons…" at bounding box center [775, 417] width 566 height 336
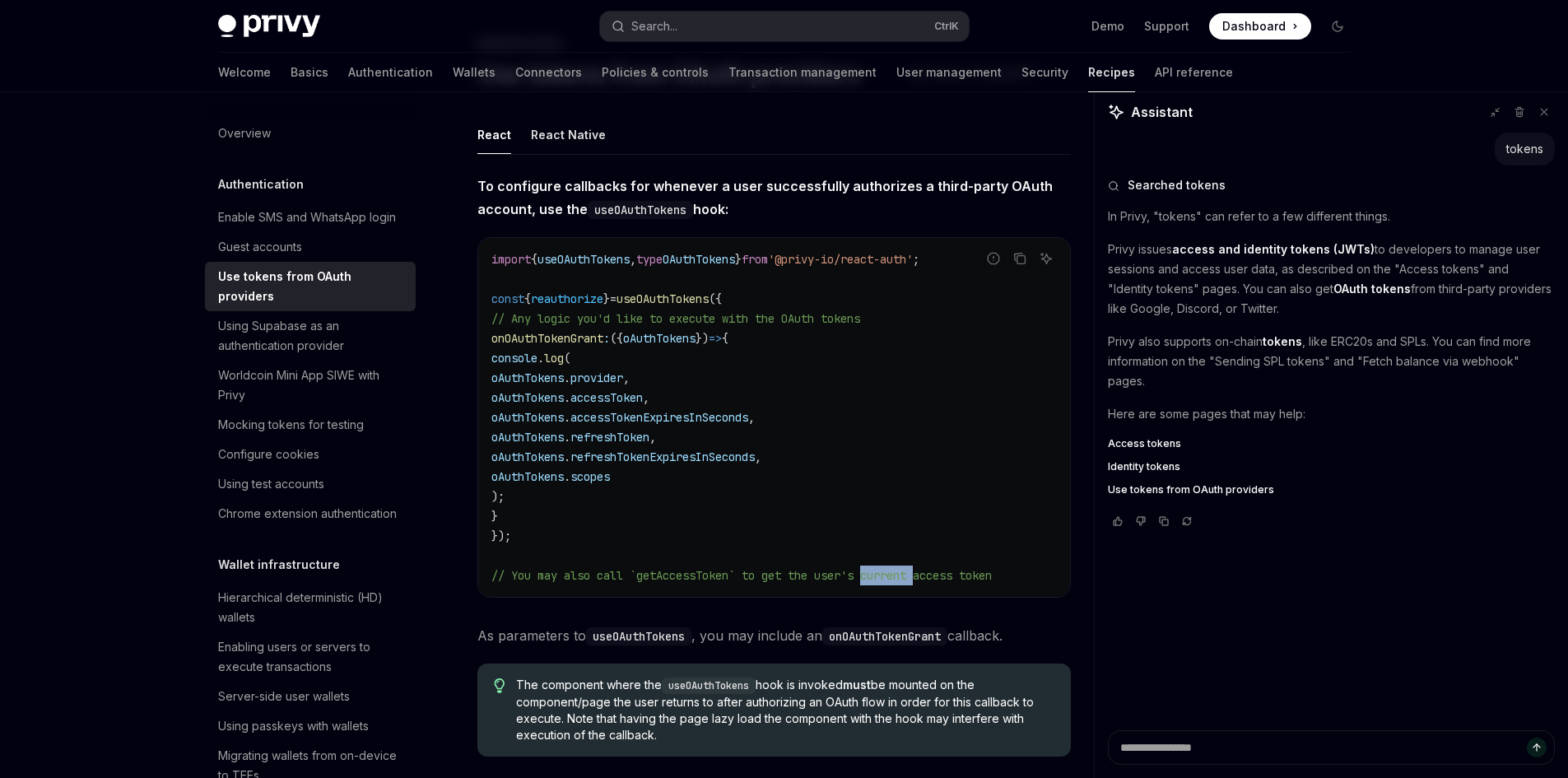
click at [885, 566] on code "import { useOAuthTokens , type OAuthTokens } from '@privy-io/react-auth' ; cons…" at bounding box center [775, 417] width 566 height 336
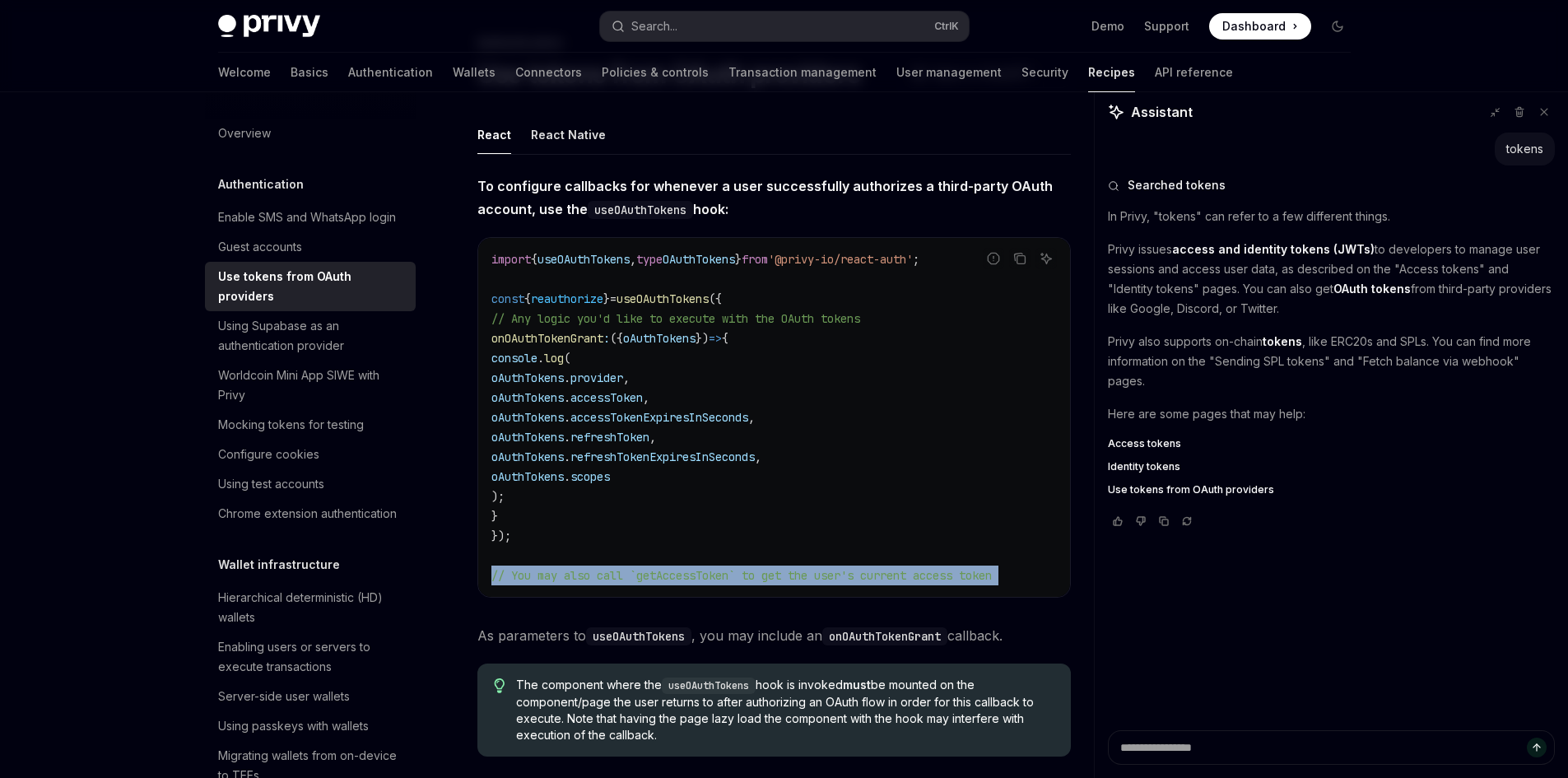
click at [885, 566] on code "import { useOAuthTokens , type OAuthTokens } from '@privy-io/react-auth' ; cons…" at bounding box center [775, 417] width 566 height 336
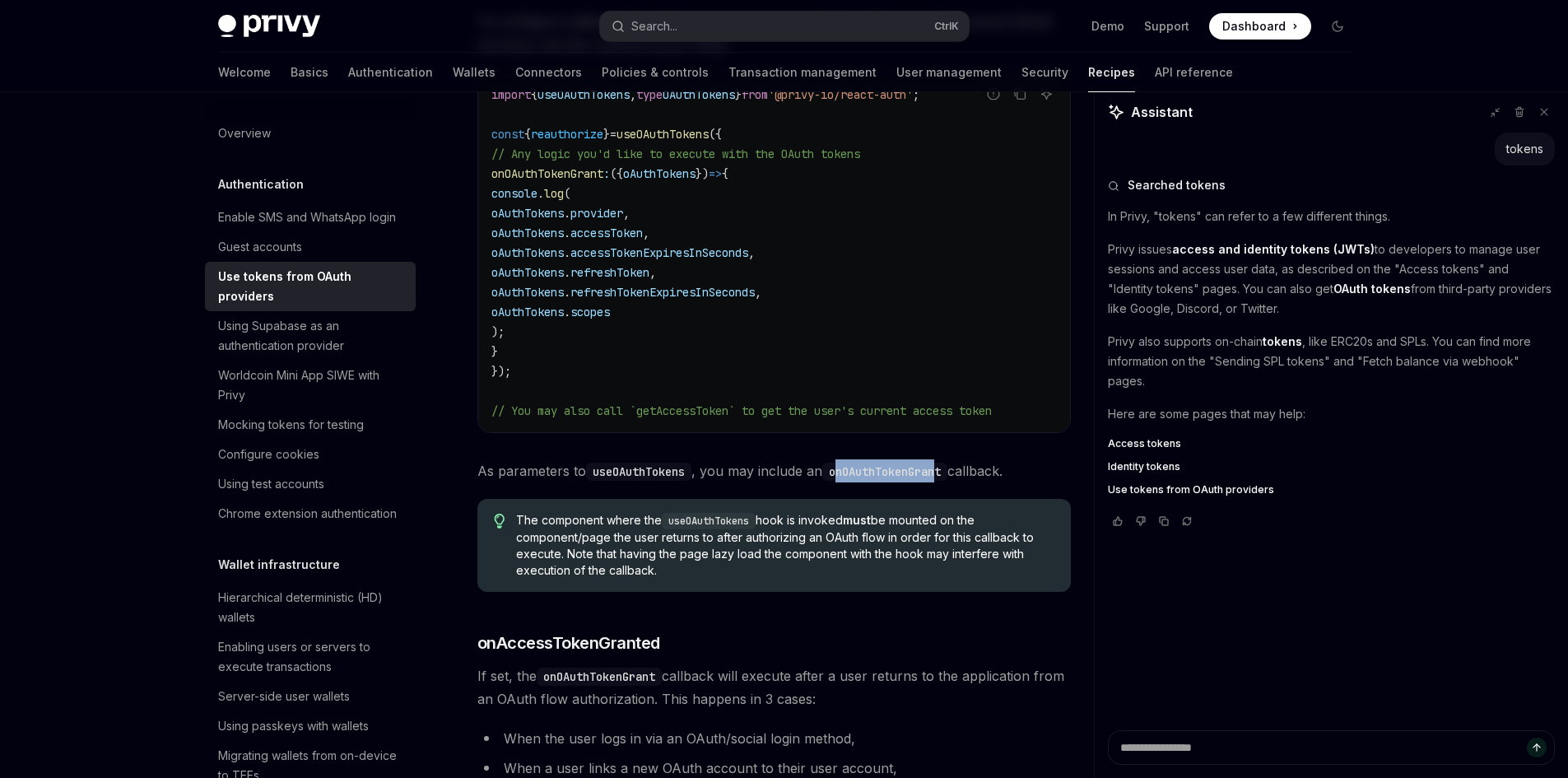
drag, startPoint x: 840, startPoint y: 472, endPoint x: 944, endPoint y: 474, distance: 104.0
click at [944, 474] on code "onOAuthTokenGrant" at bounding box center [884, 471] width 125 height 18
click at [982, 472] on span "As parameters to useOAuthTokens , you may include an onOAuthTokenGrant callback." at bounding box center [774, 470] width 593 height 23
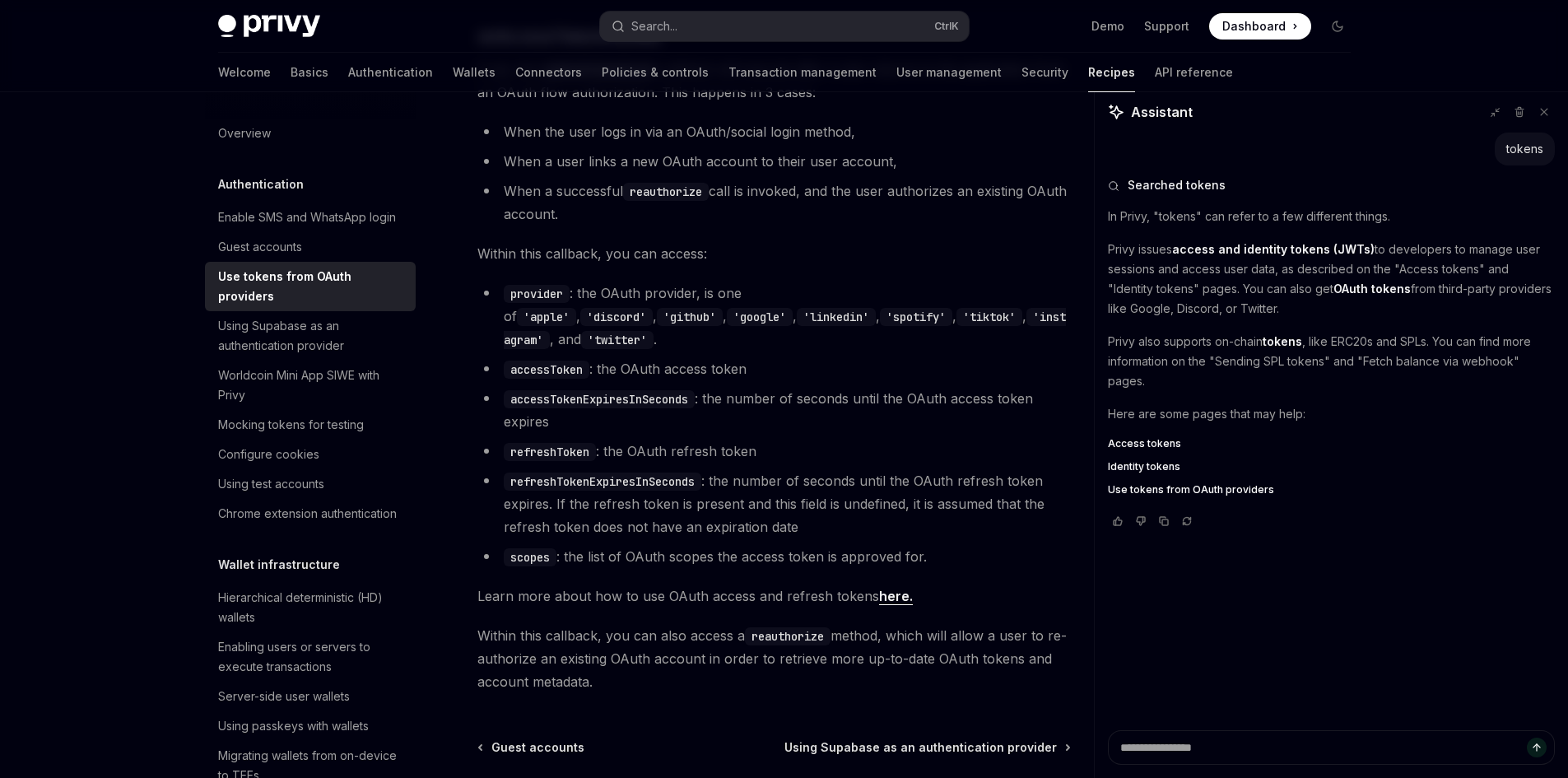
scroll to position [856, 0]
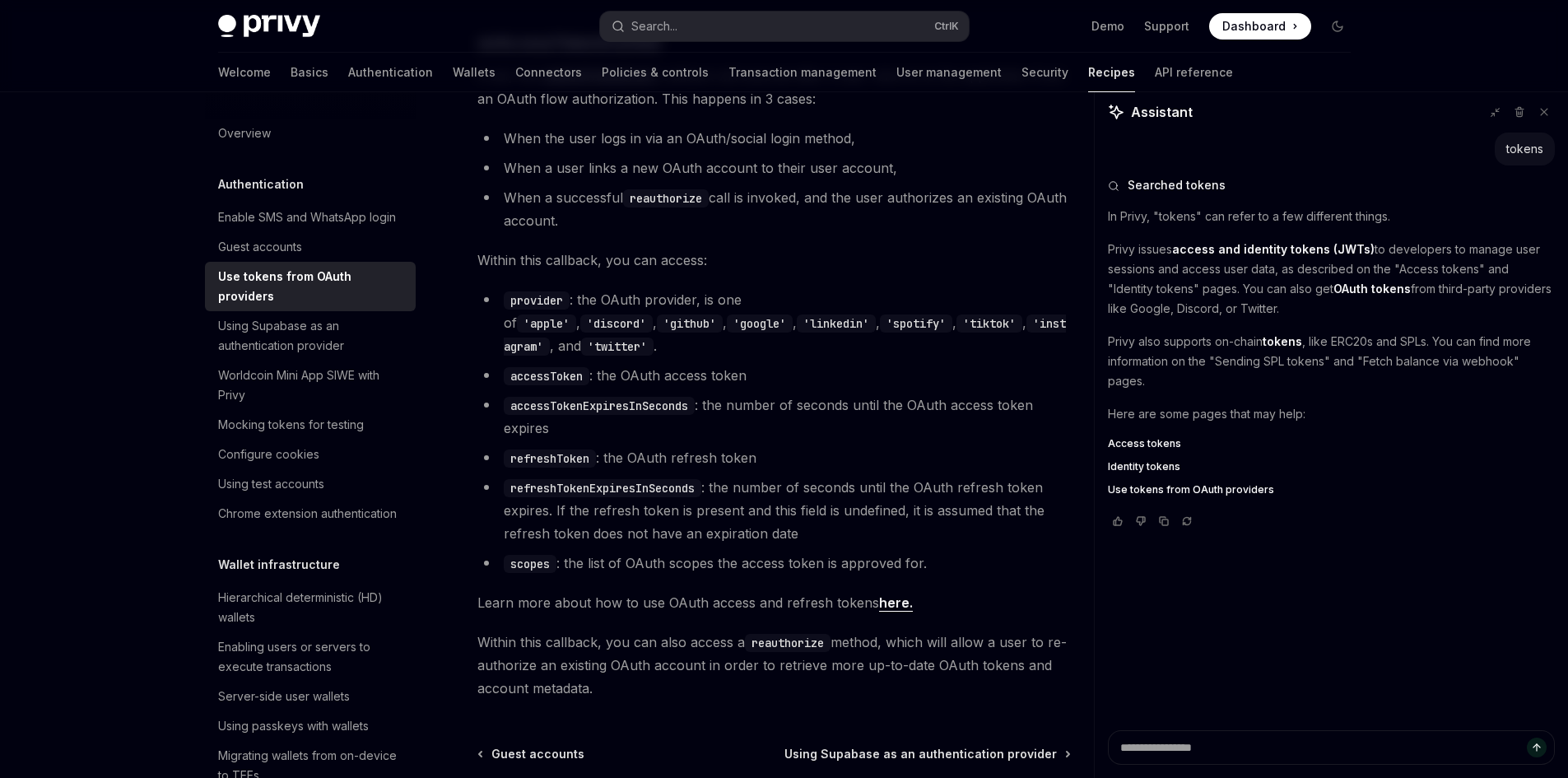
click at [559, 367] on code "accessToken" at bounding box center [546, 376] width 85 height 18
click at [697, 364] on li "accessToken : the OAuth access token" at bounding box center [774, 375] width 593 height 23
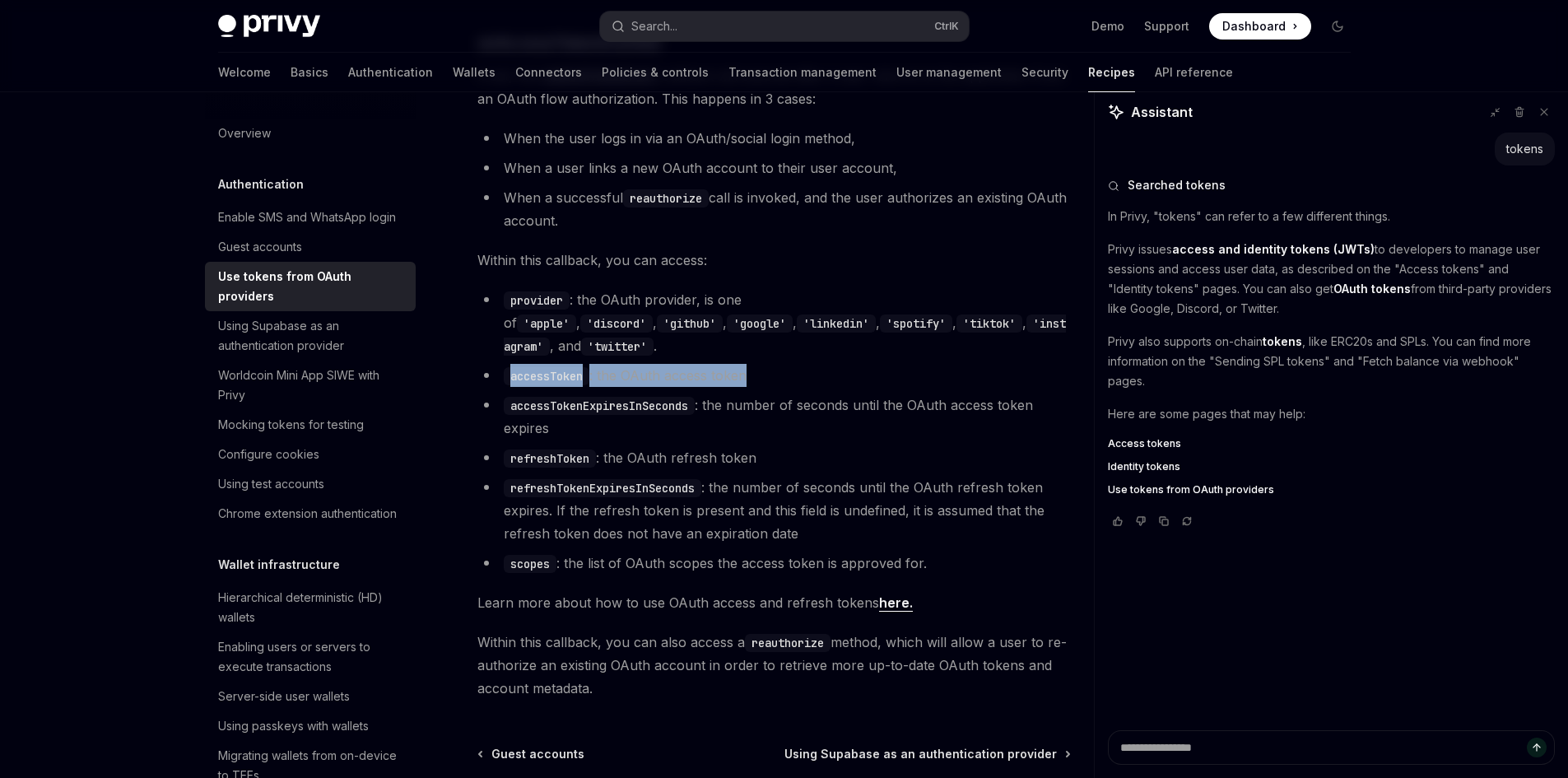
click at [561, 367] on code "accessToken" at bounding box center [546, 376] width 85 height 18
click at [687, 364] on li "accessToken : the OAuth access token" at bounding box center [774, 375] width 593 height 23
drag, startPoint x: 816, startPoint y: 361, endPoint x: 869, endPoint y: 397, distance: 64.1
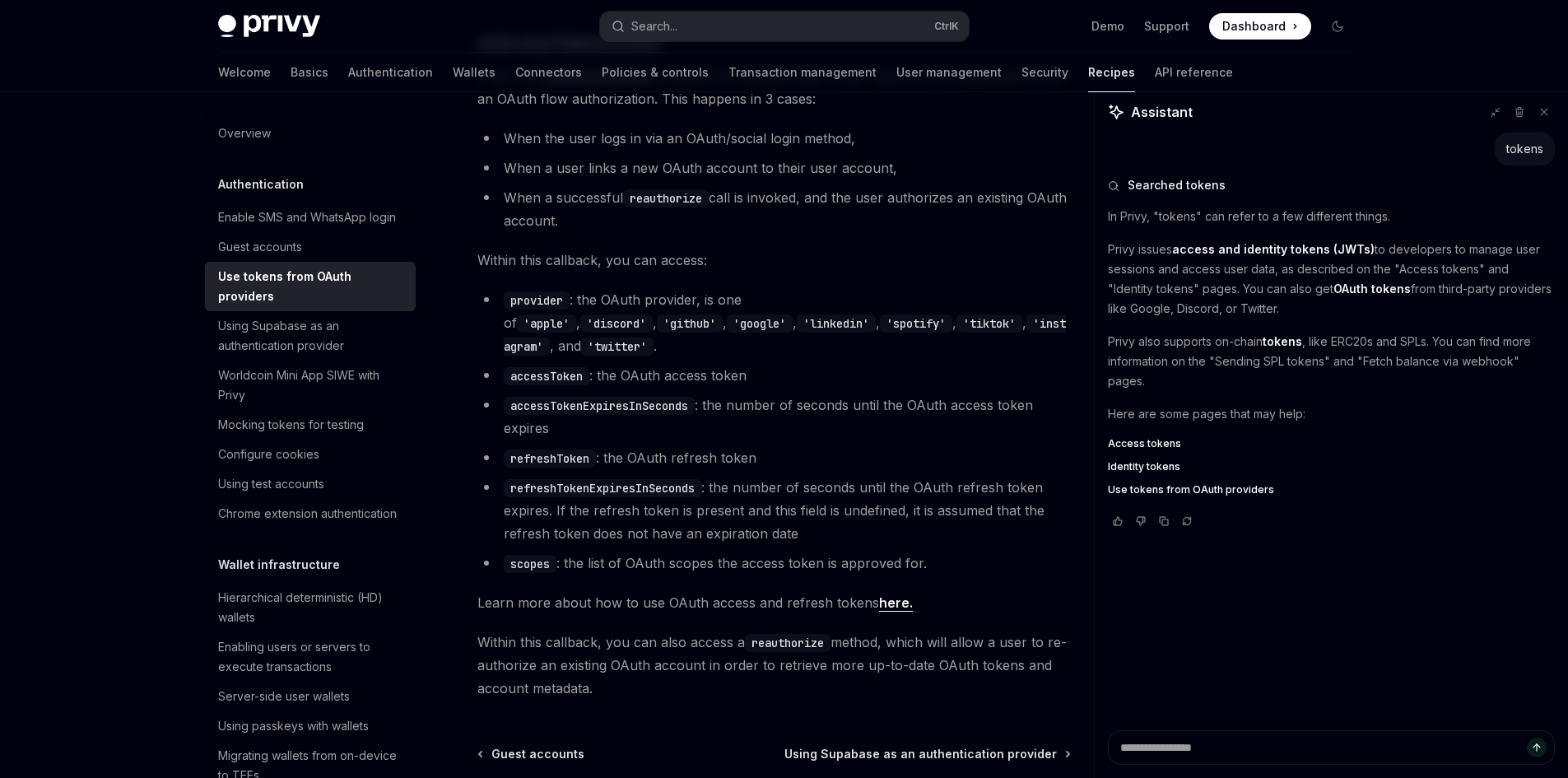
click at [818, 364] on li "accessToken : the OAuth access token" at bounding box center [774, 375] width 593 height 23
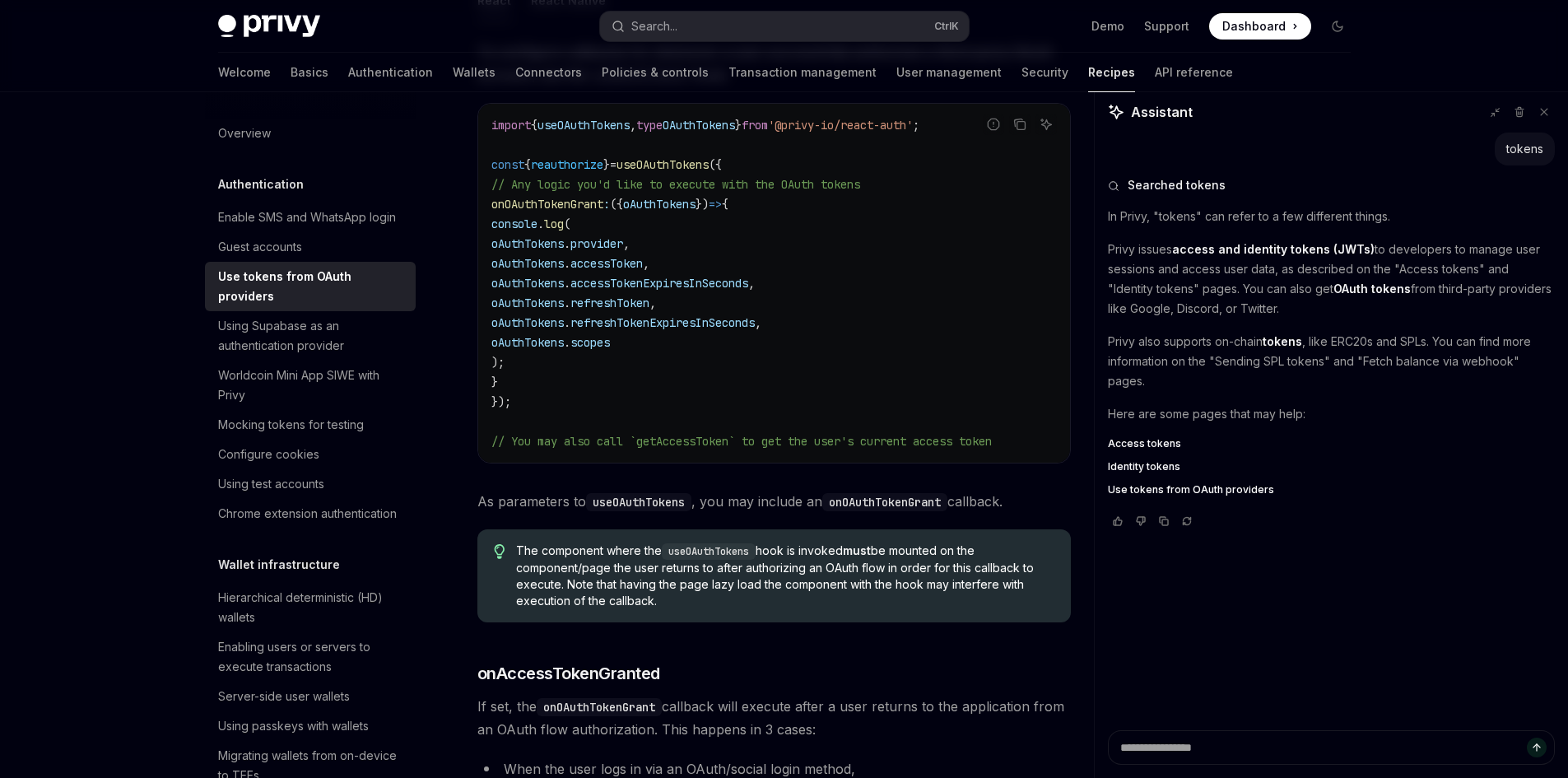
scroll to position [116, 0]
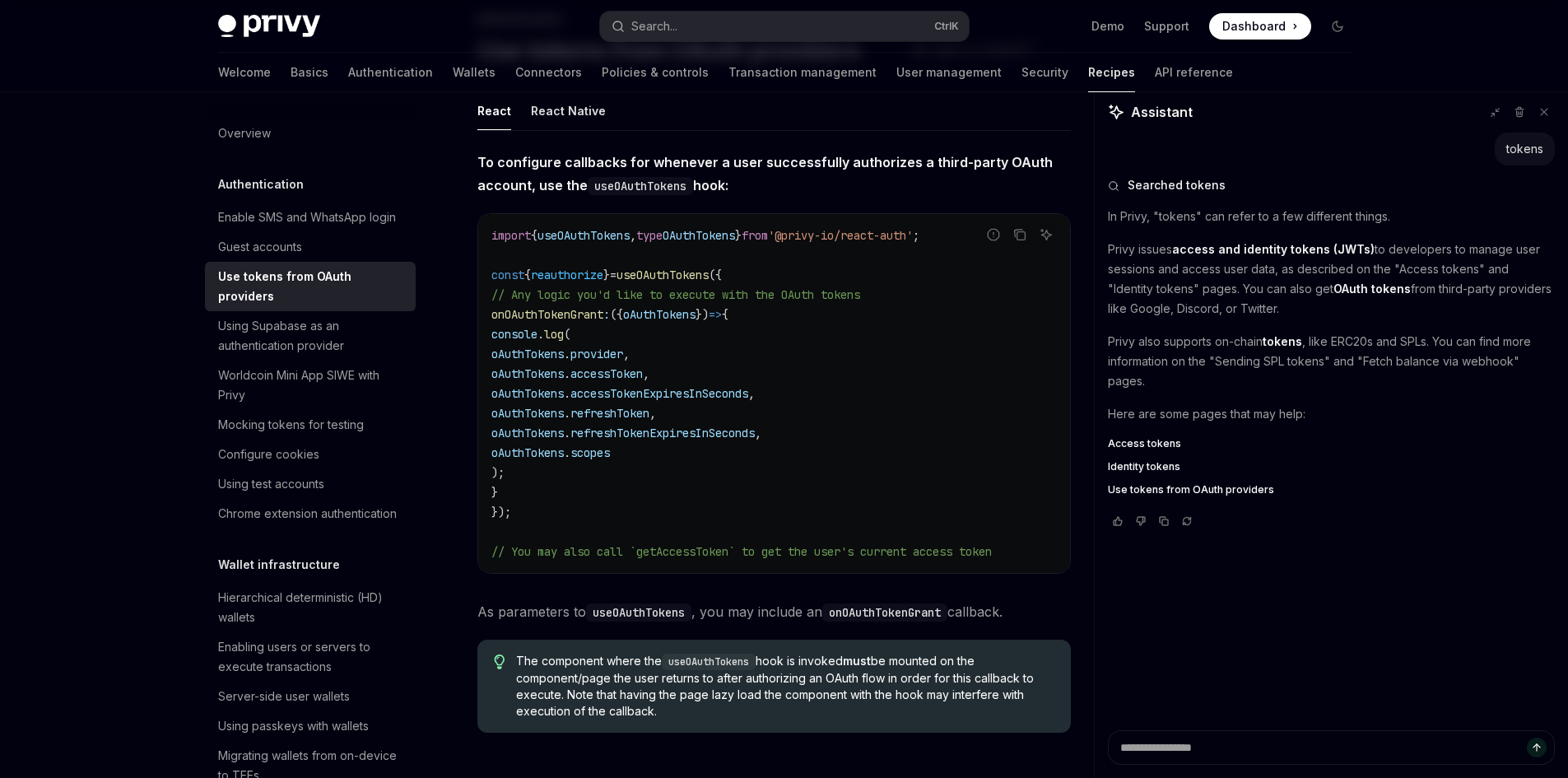
click at [618, 368] on span "accessToken" at bounding box center [606, 373] width 72 height 15
click at [623, 350] on span "provider" at bounding box center [596, 354] width 53 height 15
click at [787, 354] on code "import { useOAuthTokens , type OAuthTokens } from '@privy-io/react-auth' ; cons…" at bounding box center [775, 392] width 566 height 336
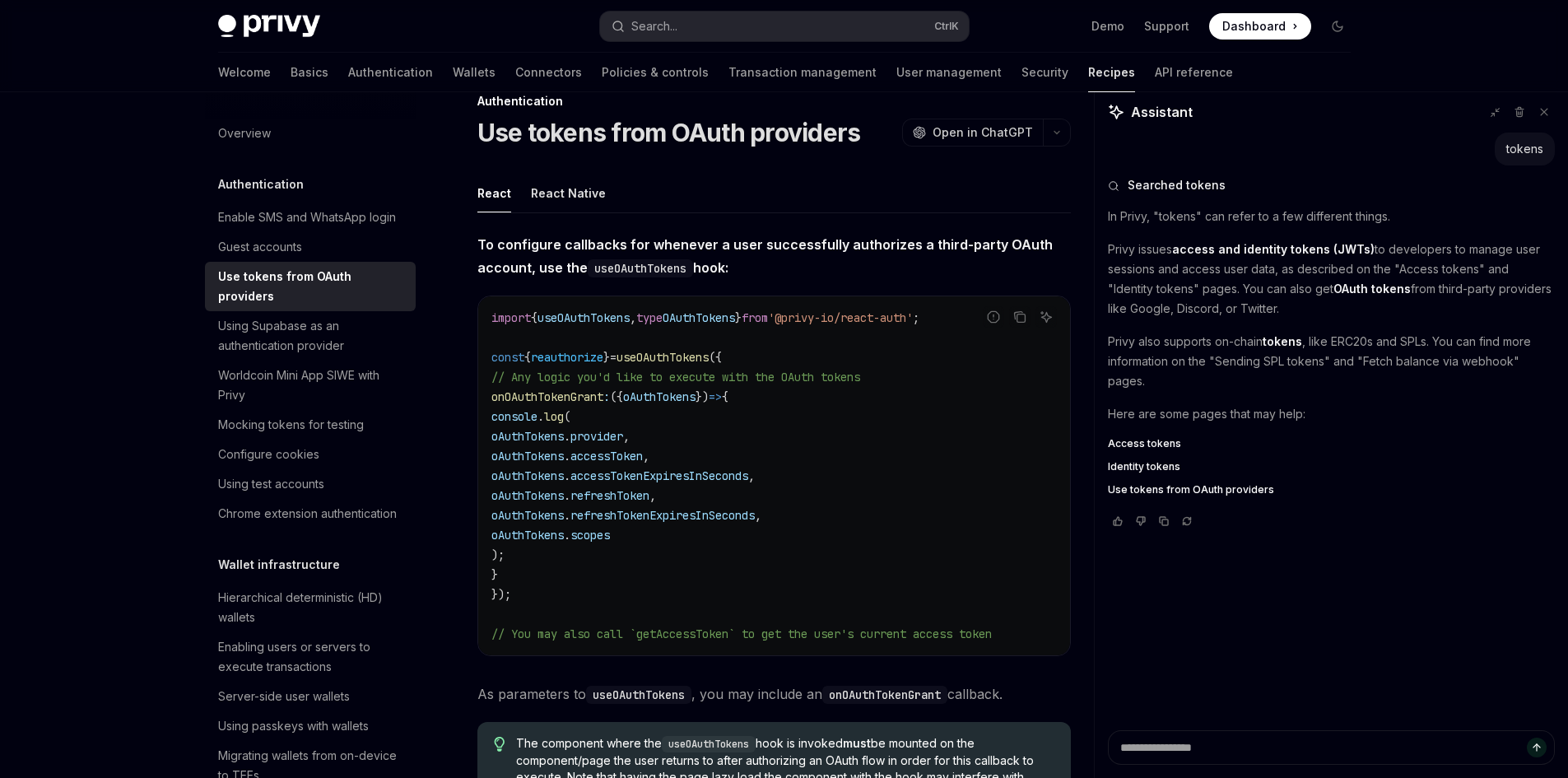
scroll to position [0, 0]
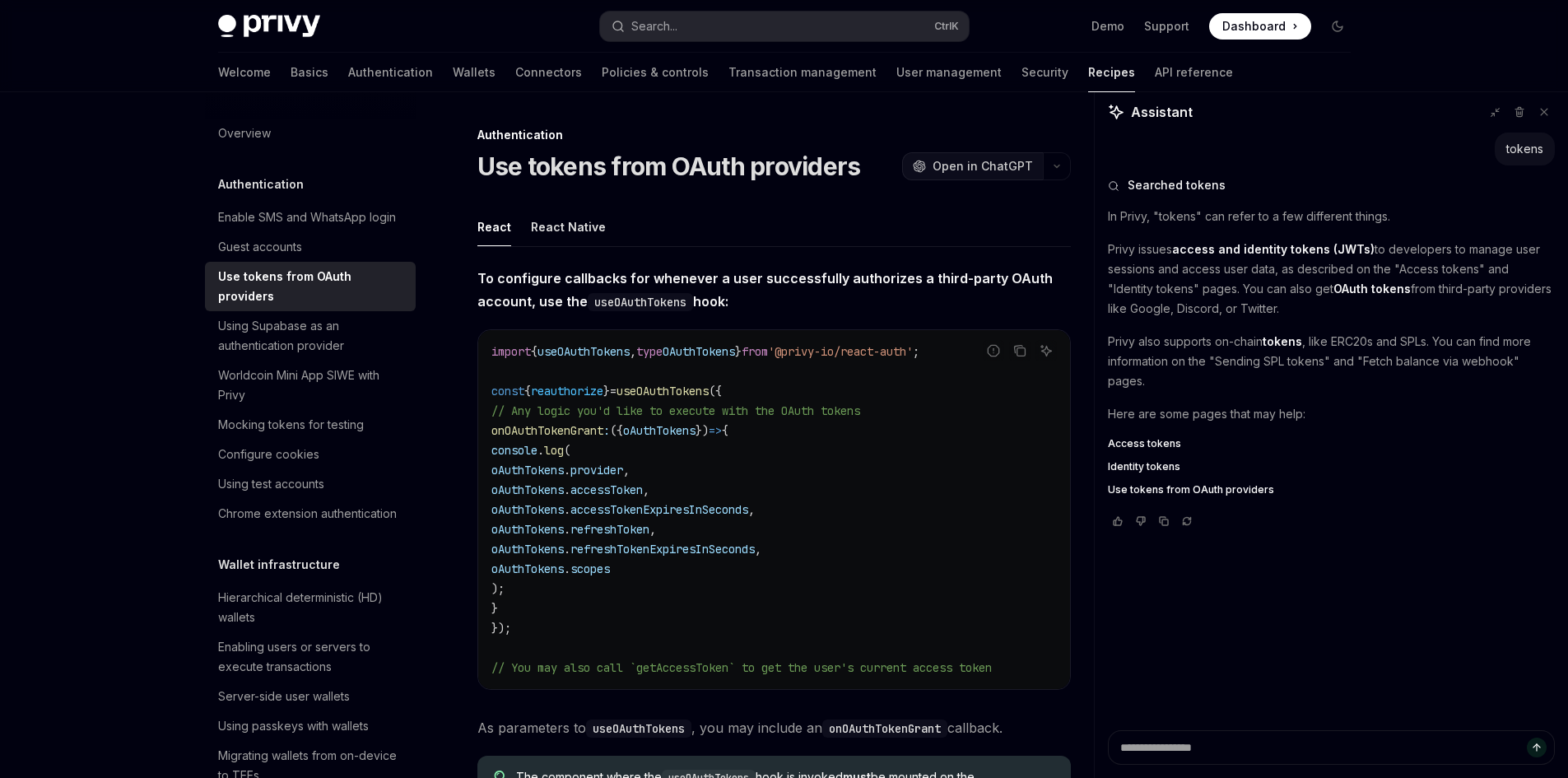
click at [1031, 163] on span "Open in ChatGPT" at bounding box center [982, 166] width 100 height 16
click at [678, 516] on span "accessTokenExpiresInSeconds" at bounding box center [659, 509] width 178 height 15
click at [649, 530] on span "refreshToken" at bounding box center [610, 529] width 79 height 15
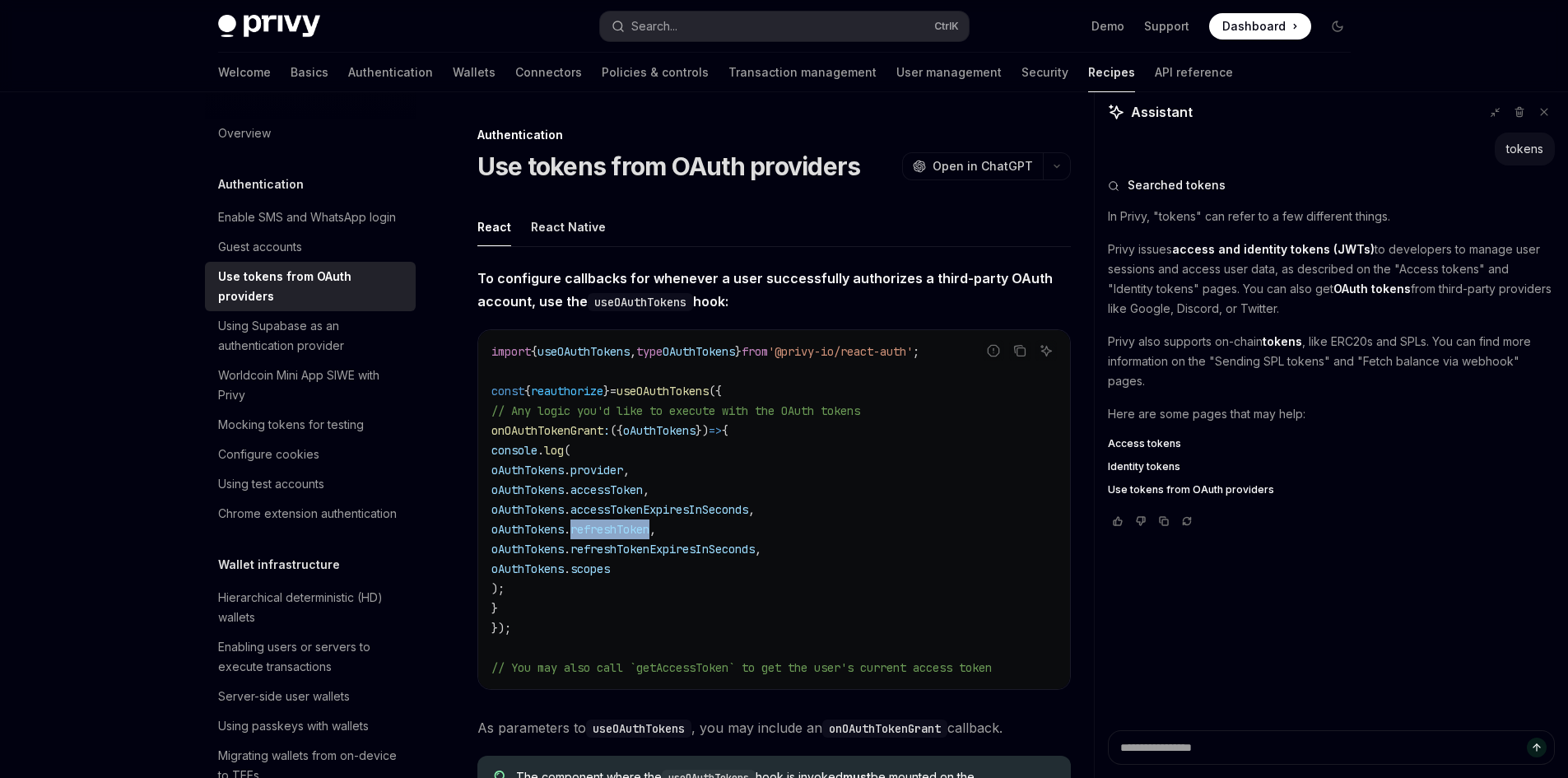
copy span "refreshToken"
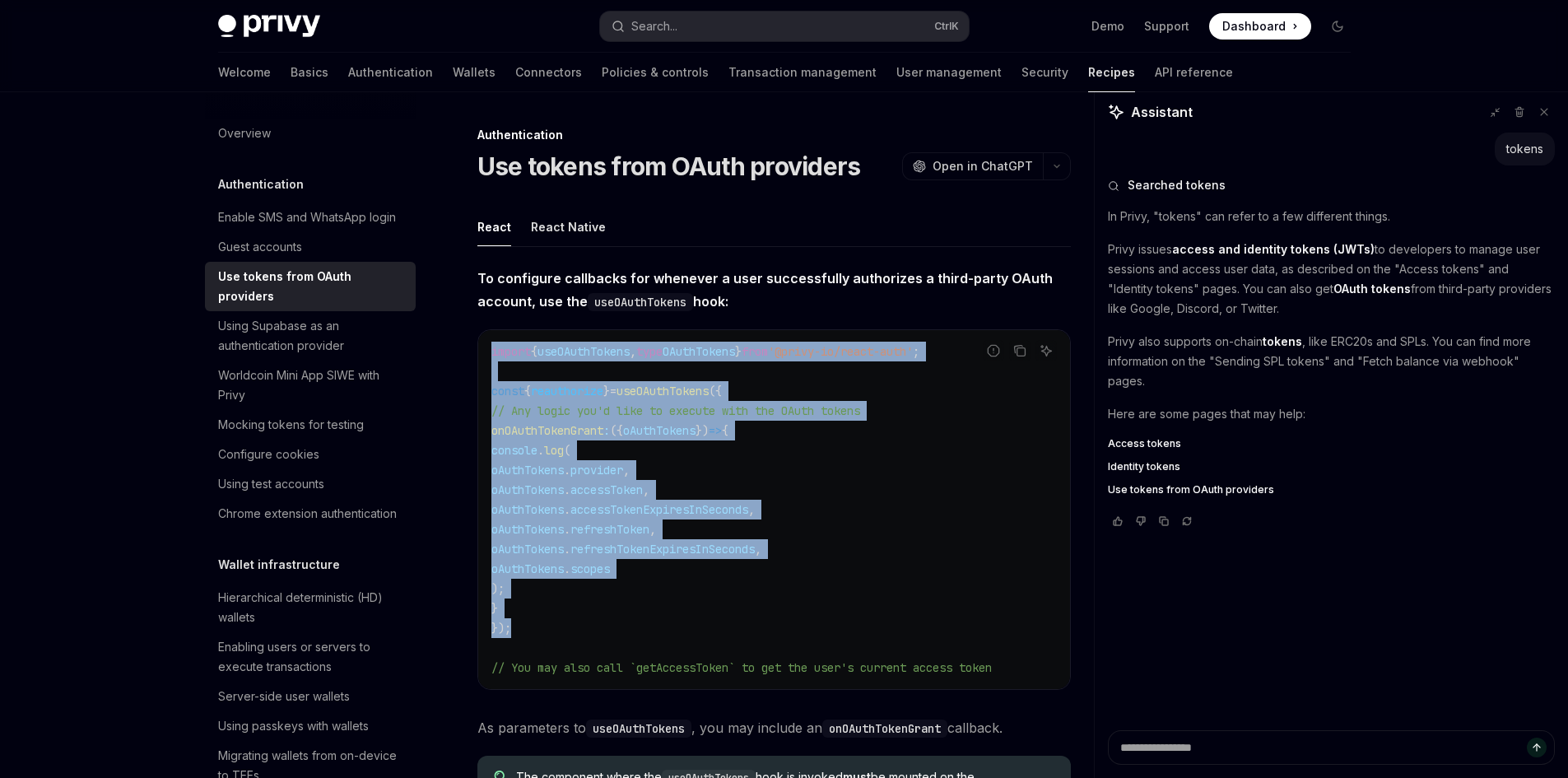
drag, startPoint x: 488, startPoint y: 345, endPoint x: 545, endPoint y: 621, distance: 281.8
click at [545, 621] on div "import { useOAuthTokens , type OAuthTokens } from '@privy-io/react-auth' ; cons…" at bounding box center [774, 510] width 592 height 359
copy code "import { useOAuthTokens , type OAuthTokens } from '@privy-io/react-auth' ; cons…"
click at [724, 345] on span "OAuthTokens" at bounding box center [699, 351] width 72 height 15
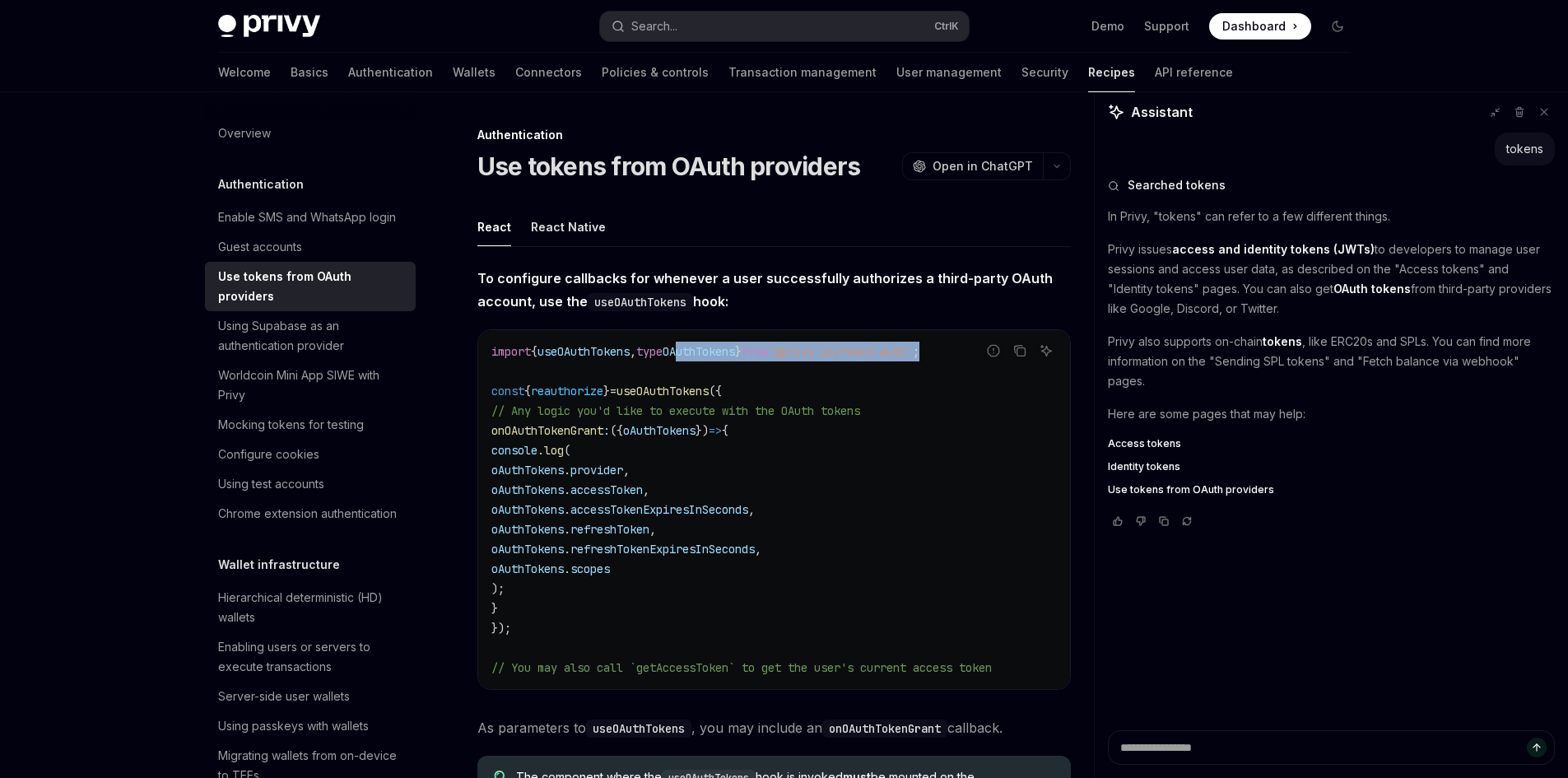
drag, startPoint x: 976, startPoint y: 353, endPoint x: 699, endPoint y: 358, distance: 277.0
click at [699, 358] on code "import { useOAuthTokens , type OAuthTokens } from '@privy-io/react-auth' ; cons…" at bounding box center [775, 509] width 566 height 336
click at [710, 357] on span "OAuthTokens" at bounding box center [699, 351] width 72 height 15
click at [584, 357] on span "useOAuthTokens" at bounding box center [583, 351] width 92 height 15
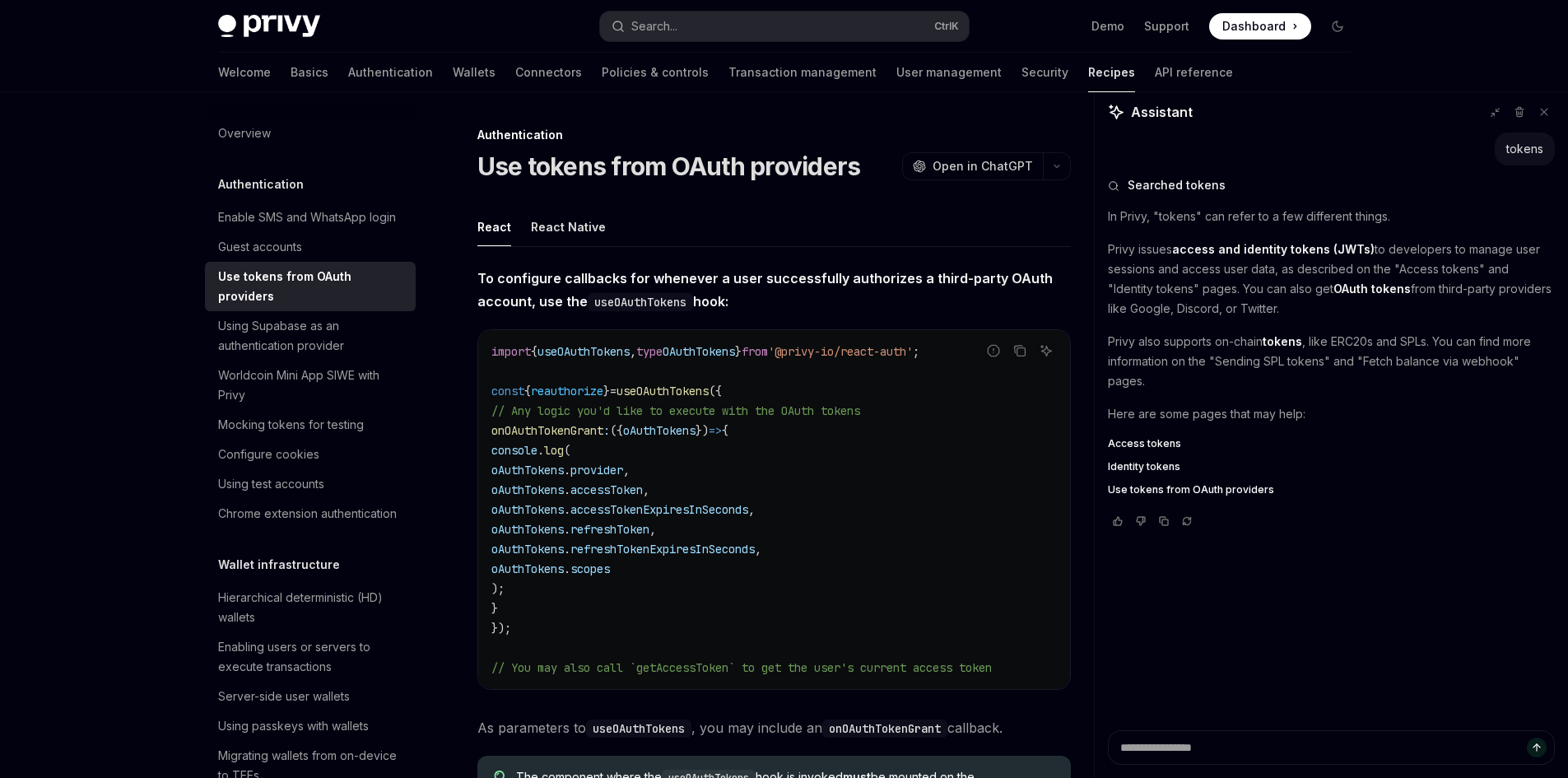
click at [904, 480] on code "import { useOAuthTokens , type OAuthTokens } from '@privy-io/react-auth' ; cons…" at bounding box center [775, 509] width 566 height 336
click at [558, 355] on span "useOAuthTokens" at bounding box center [583, 351] width 92 height 15
click at [750, 340] on div "import { useOAuthTokens , type OAuthTokens } from '@privy-io/react-auth' ; cons…" at bounding box center [774, 510] width 592 height 359
copy span "useOAuthTokens , type OAuthTokens"
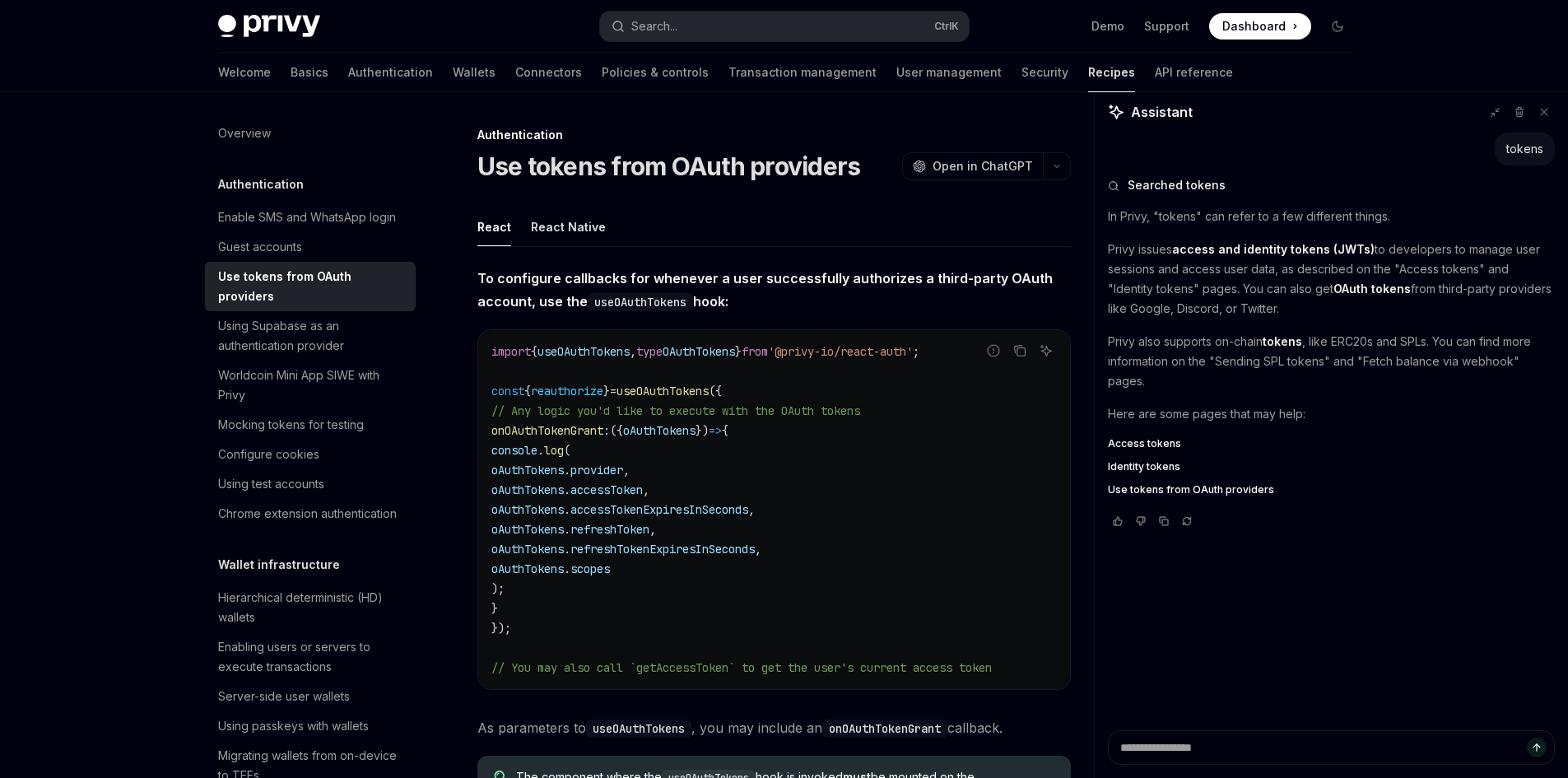
click at [1370, 417] on p "Here are some pages that may help:" at bounding box center [1331, 414] width 447 height 20
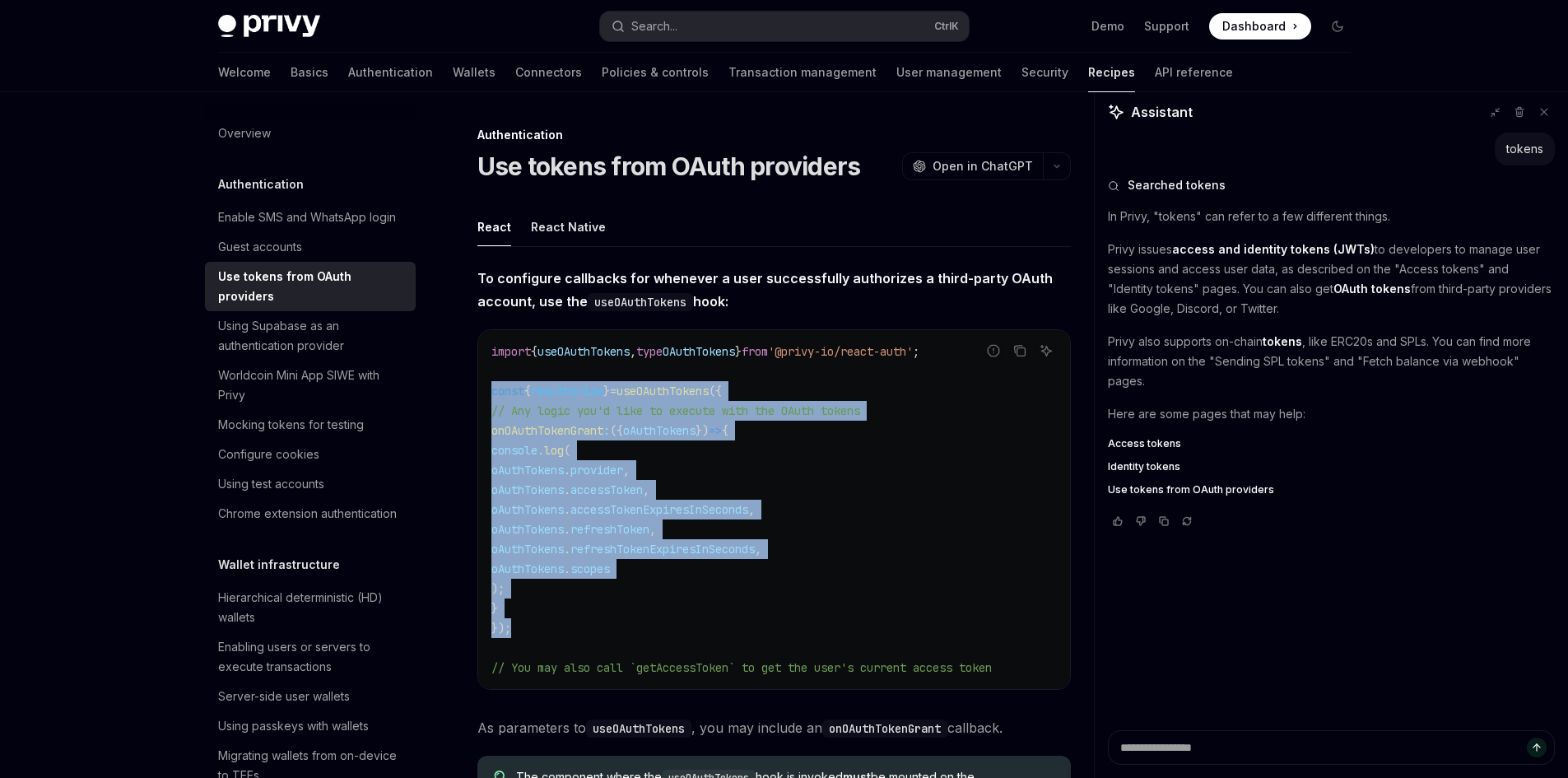
drag, startPoint x: 479, startPoint y: 392, endPoint x: 757, endPoint y: 597, distance: 345.4
click at [561, 627] on div "import { useOAuthTokens , type OAuthTokens } from '@privy-io/react-auth' ; cons…" at bounding box center [774, 510] width 592 height 359
copy code "const { reauthorize } = useOAuthTokens ({ // Any logic you'd like to execute wi…"
click at [921, 565] on code "import { useOAuthTokens , type OAuthTokens } from '@privy-io/react-auth' ; cons…" at bounding box center [775, 509] width 566 height 336
copy code "const { reauthorize } = useOAuthTokens ({ // Any logic you'd like to execute wi…"
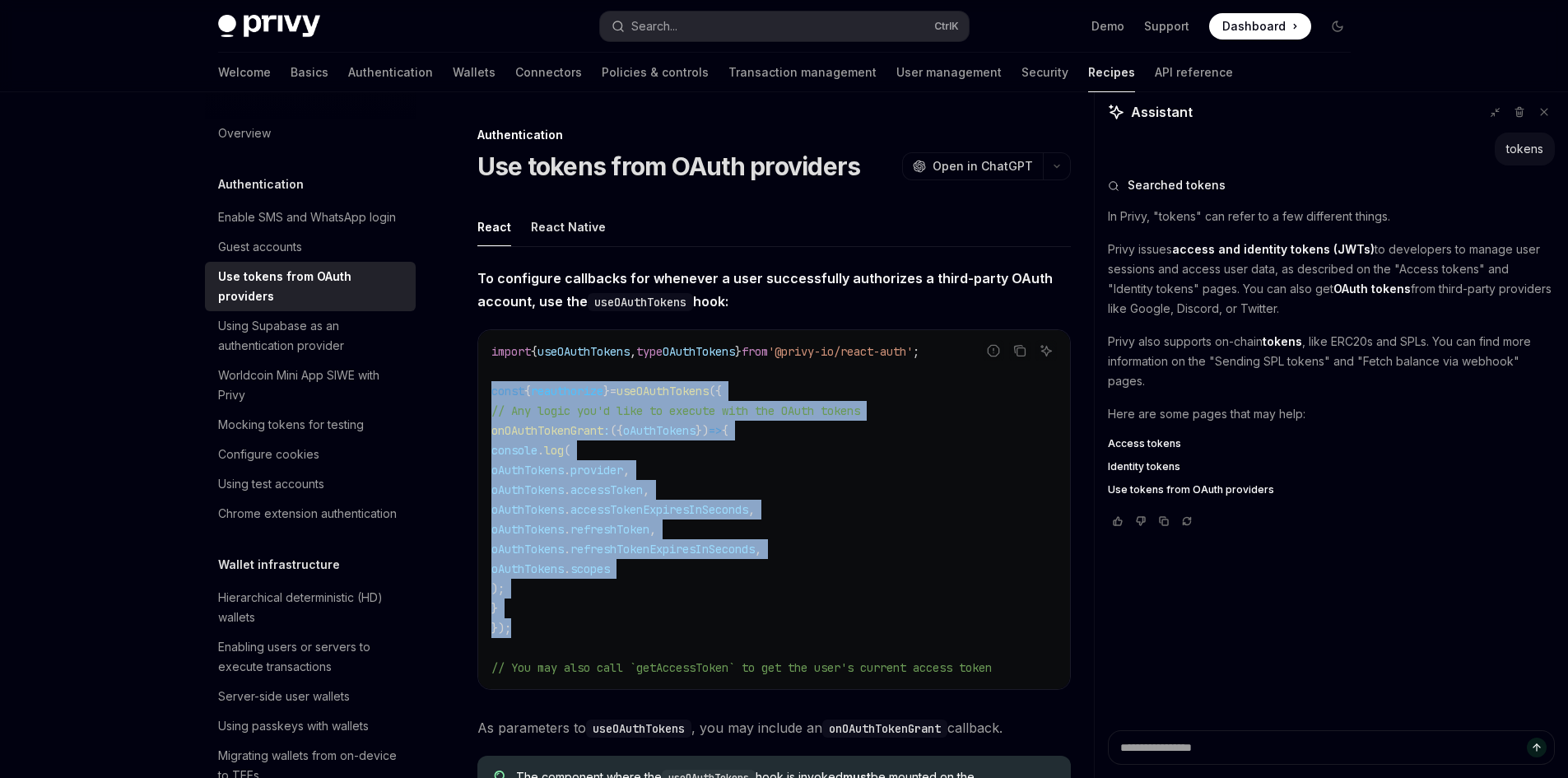
drag, startPoint x: 493, startPoint y: 386, endPoint x: 788, endPoint y: 577, distance: 351.4
click at [571, 624] on code "import { useOAuthTokens , type OAuthTokens } from '@privy-io/react-auth' ; cons…" at bounding box center [775, 509] width 566 height 336
click at [788, 577] on code "import { useOAuthTokens , type OAuthTokens } from '@privy-io/react-auth' ; cons…" at bounding box center [775, 509] width 566 height 336
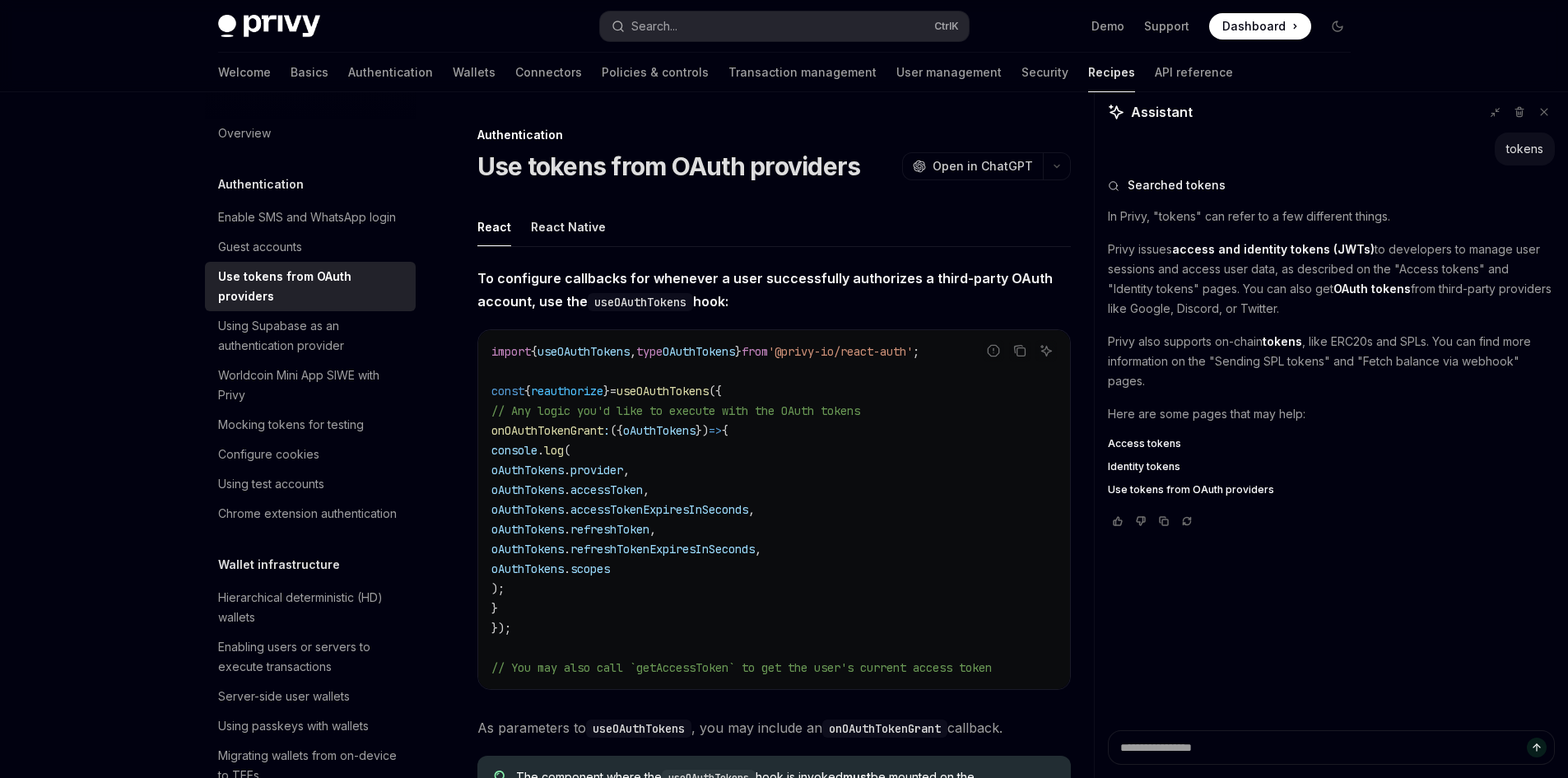
click at [1232, 673] on div "tokens Searched tokens In Privy, "tokens" can refer to a few different things. …" at bounding box center [1331, 431] width 474 height 598
